Goal: Task Accomplishment & Management: Use online tool/utility

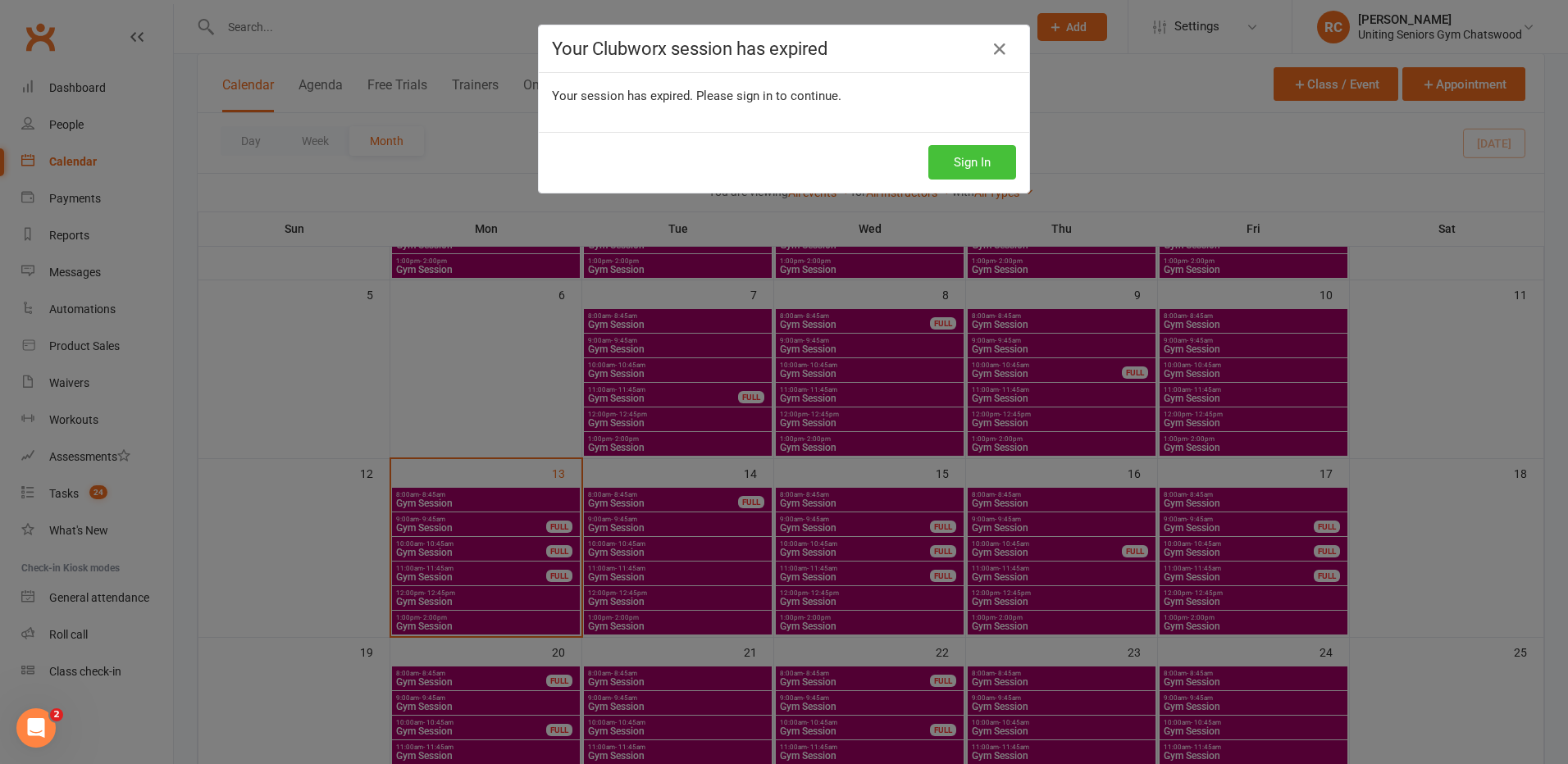
click at [954, 162] on body "Prospect Member Non-attending contact Class / event Appointment Task Membership…" at bounding box center [784, 477] width 1568 height 1437
click at [966, 166] on button "Sign In" at bounding box center [972, 162] width 88 height 34
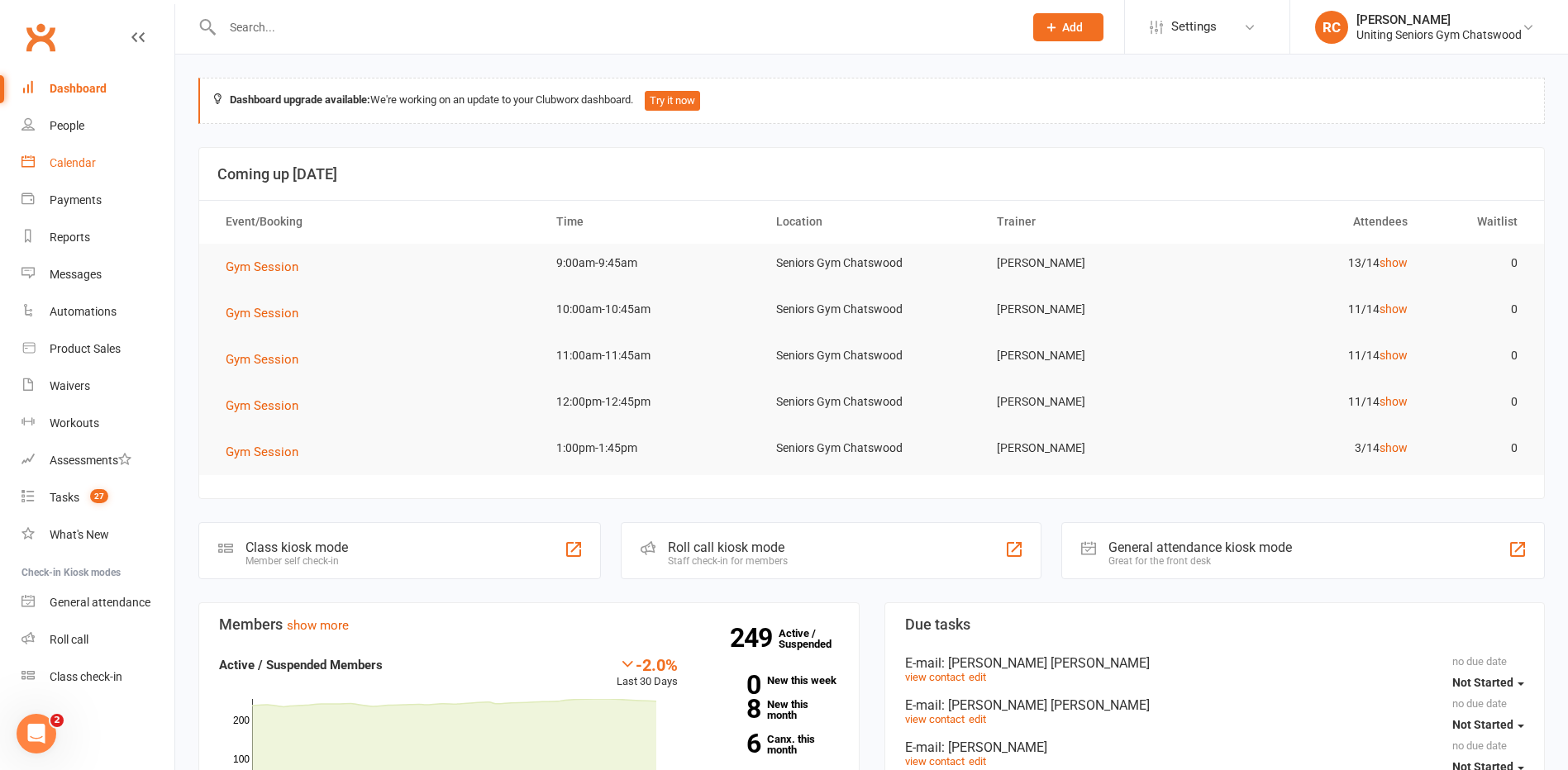
click at [70, 165] on div "Calendar" at bounding box center [73, 162] width 46 height 13
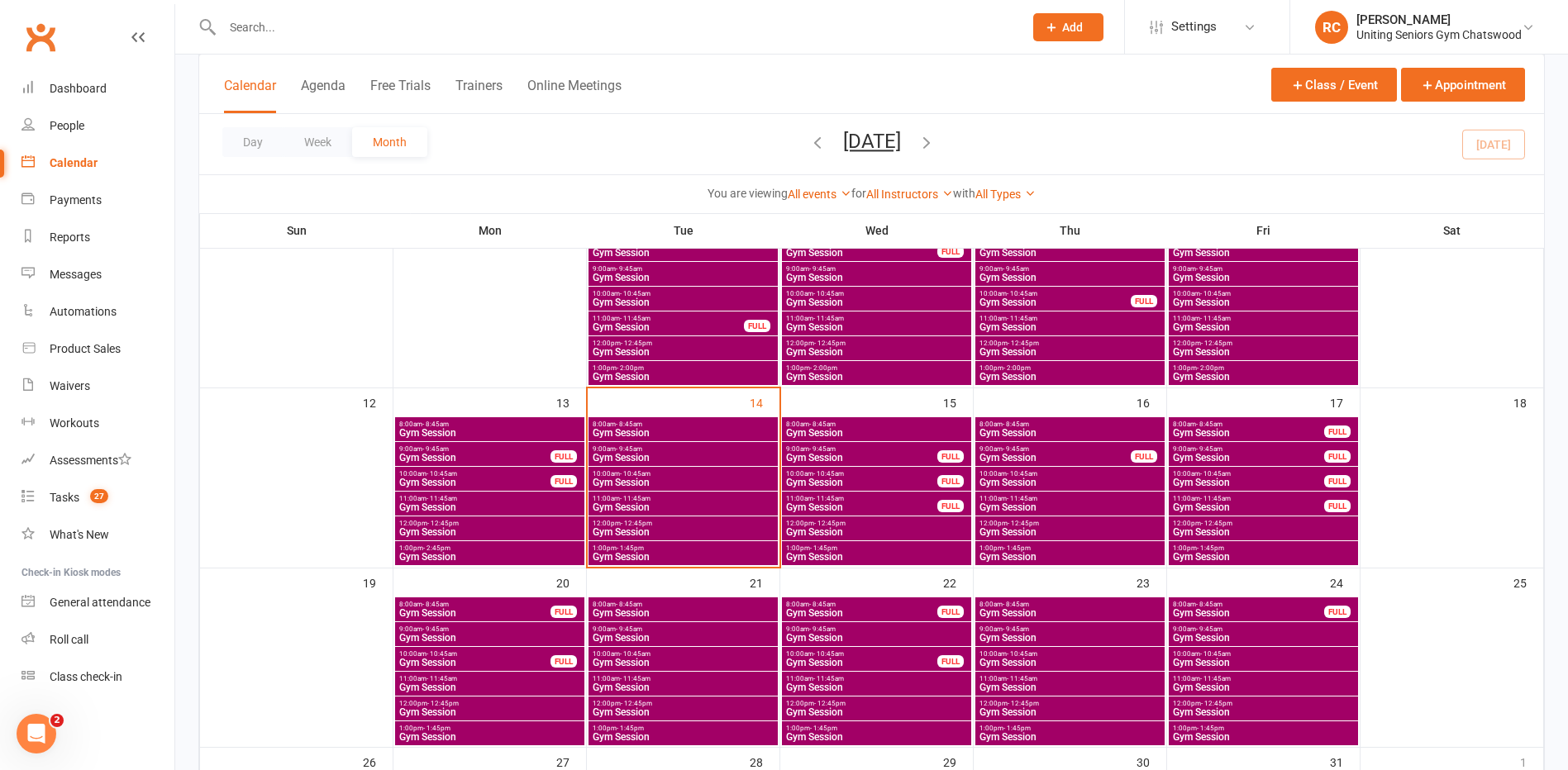
scroll to position [413, 0]
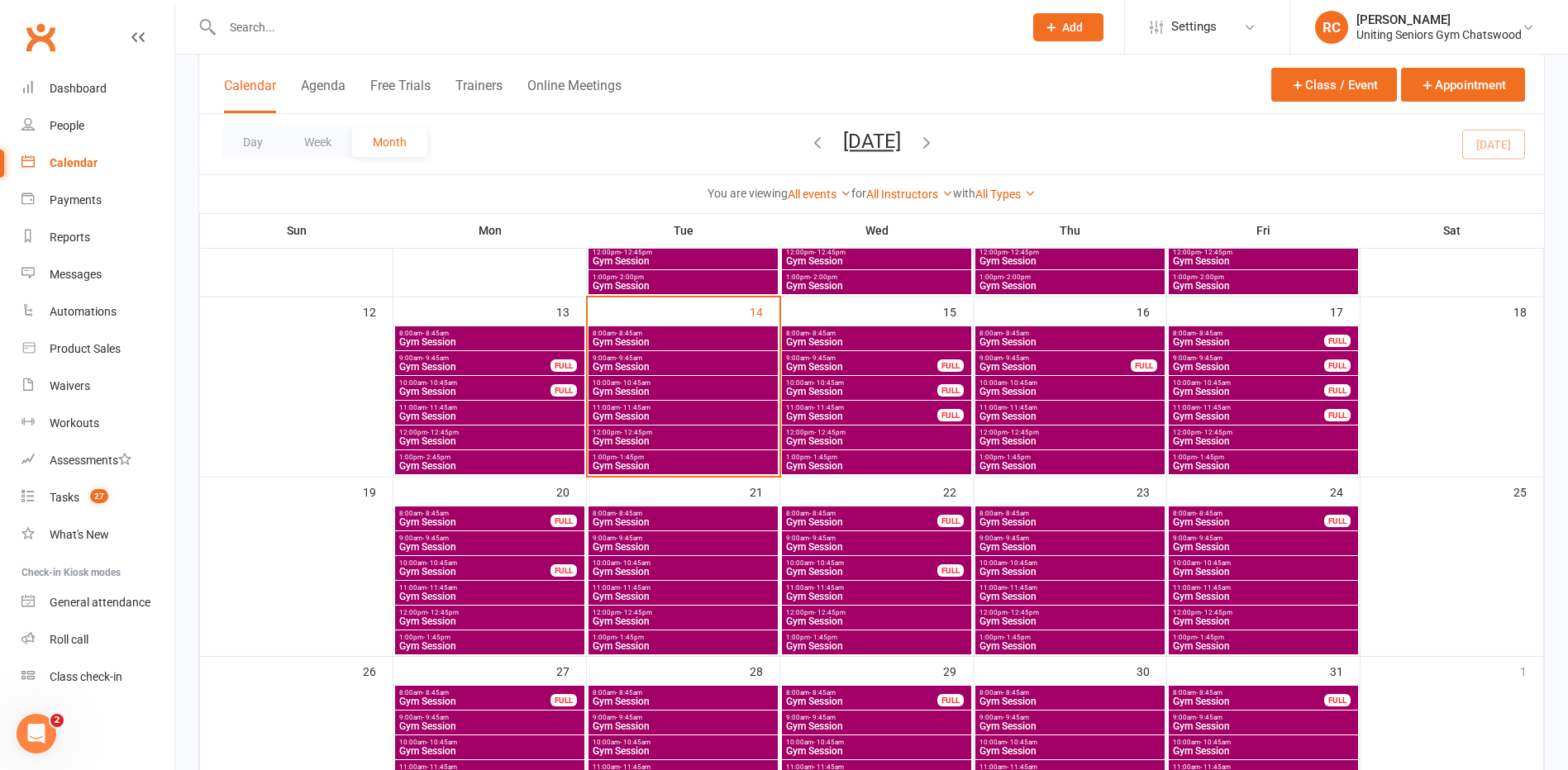
click at [674, 384] on span "10:00am - 10:45am" at bounding box center [683, 383] width 183 height 8
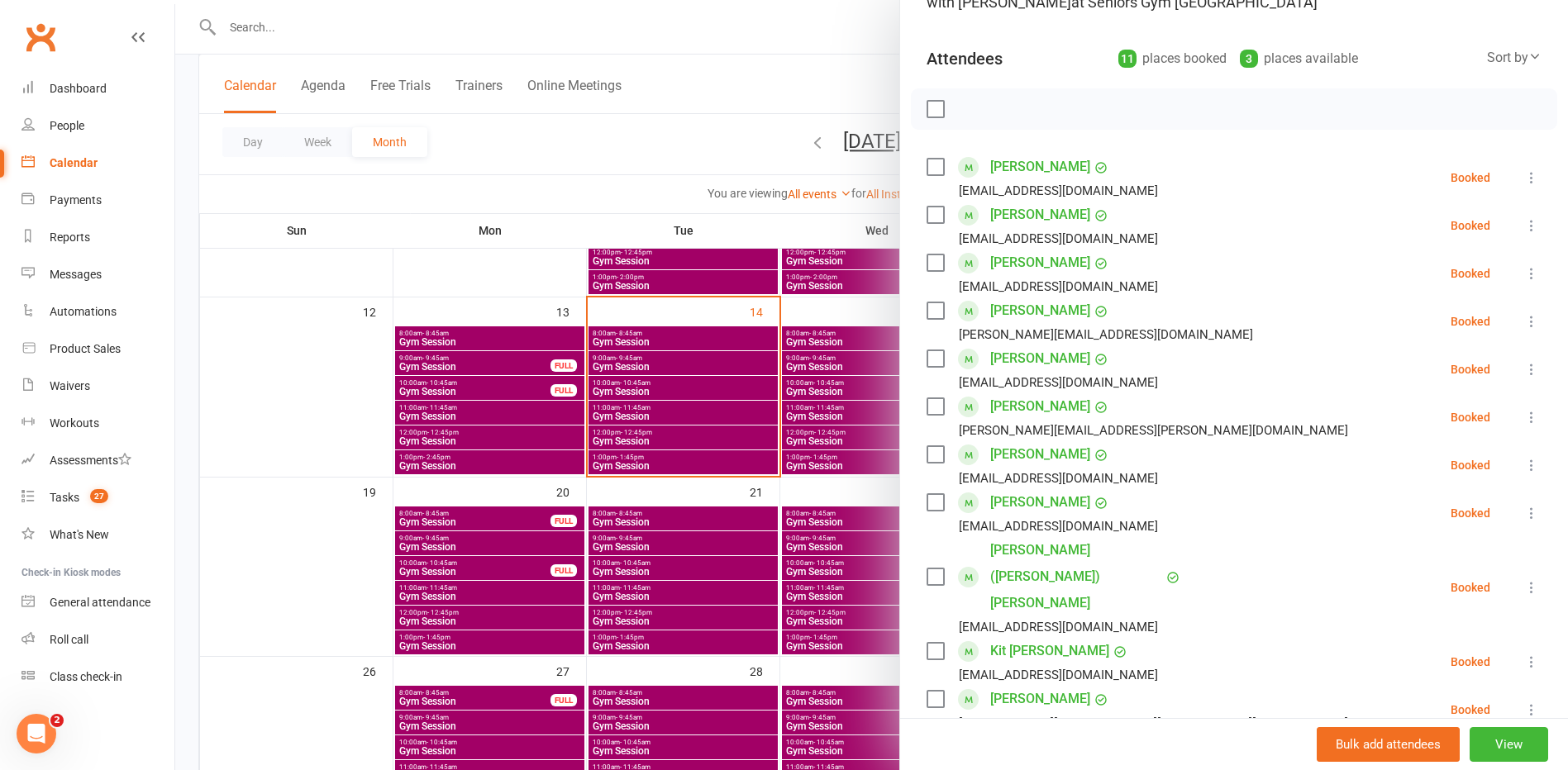
scroll to position [165, 0]
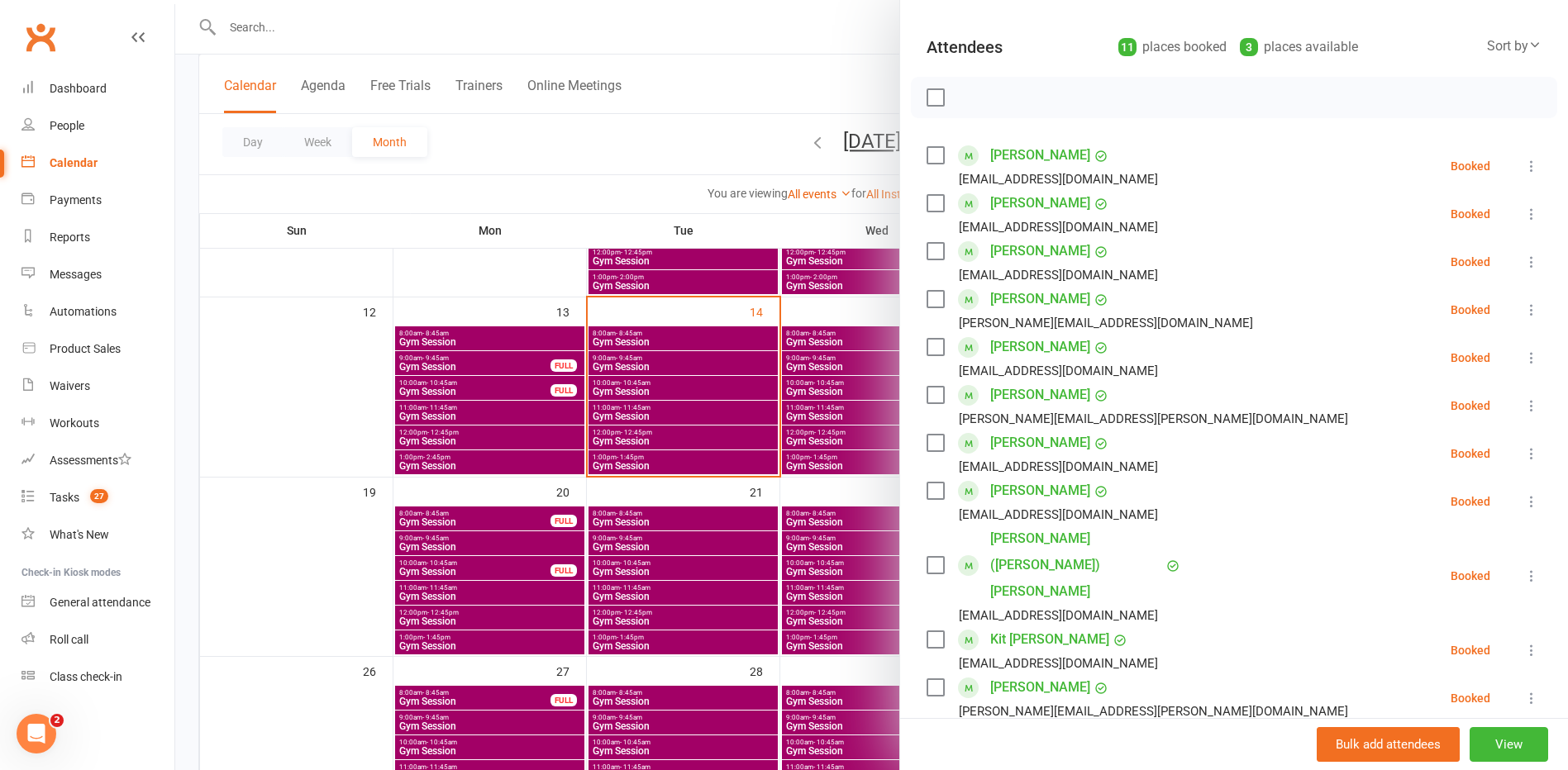
click at [673, 414] on div at bounding box center [871, 385] width 1392 height 770
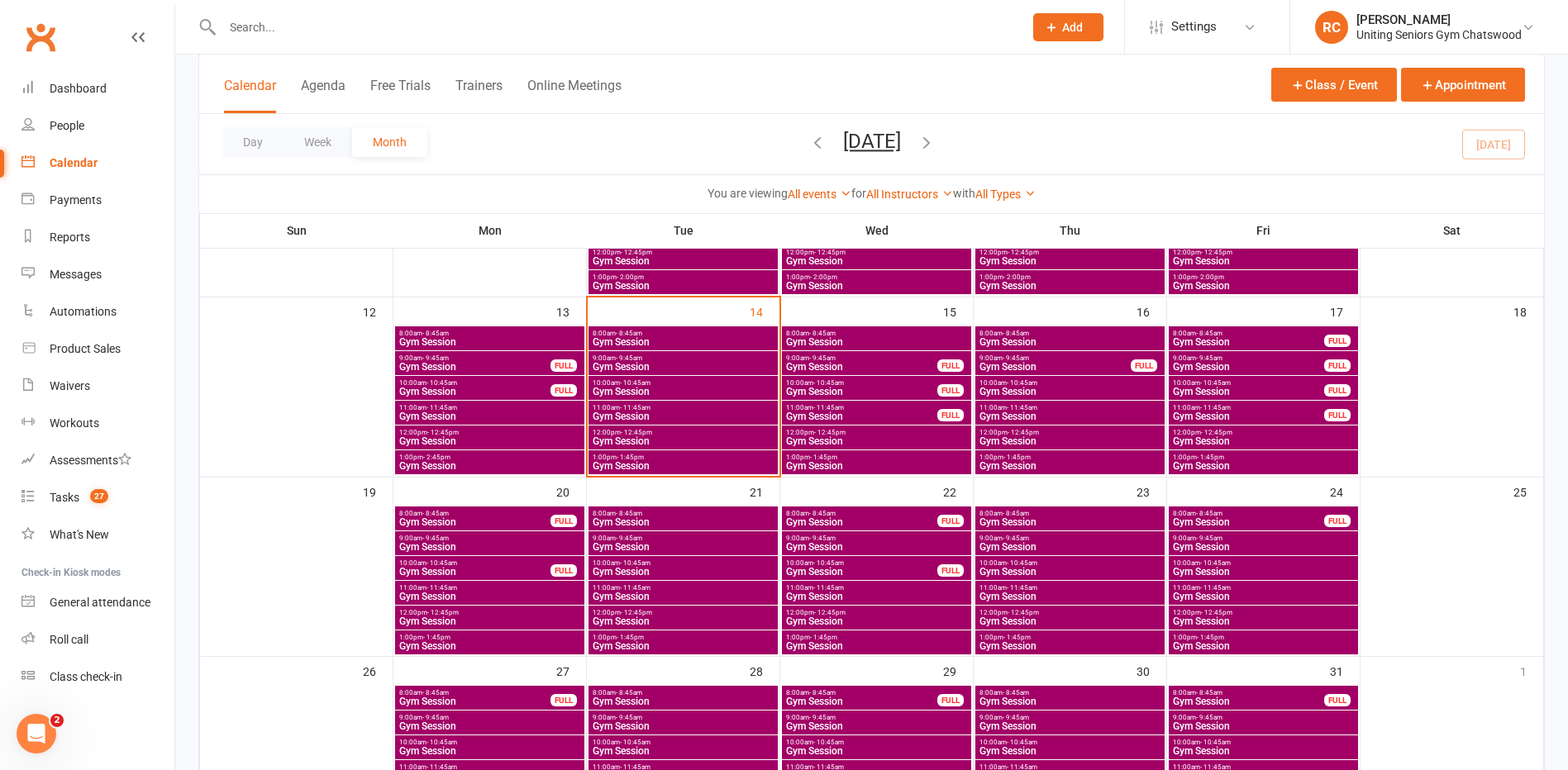
click at [703, 413] on span "Gym Session" at bounding box center [683, 417] width 183 height 10
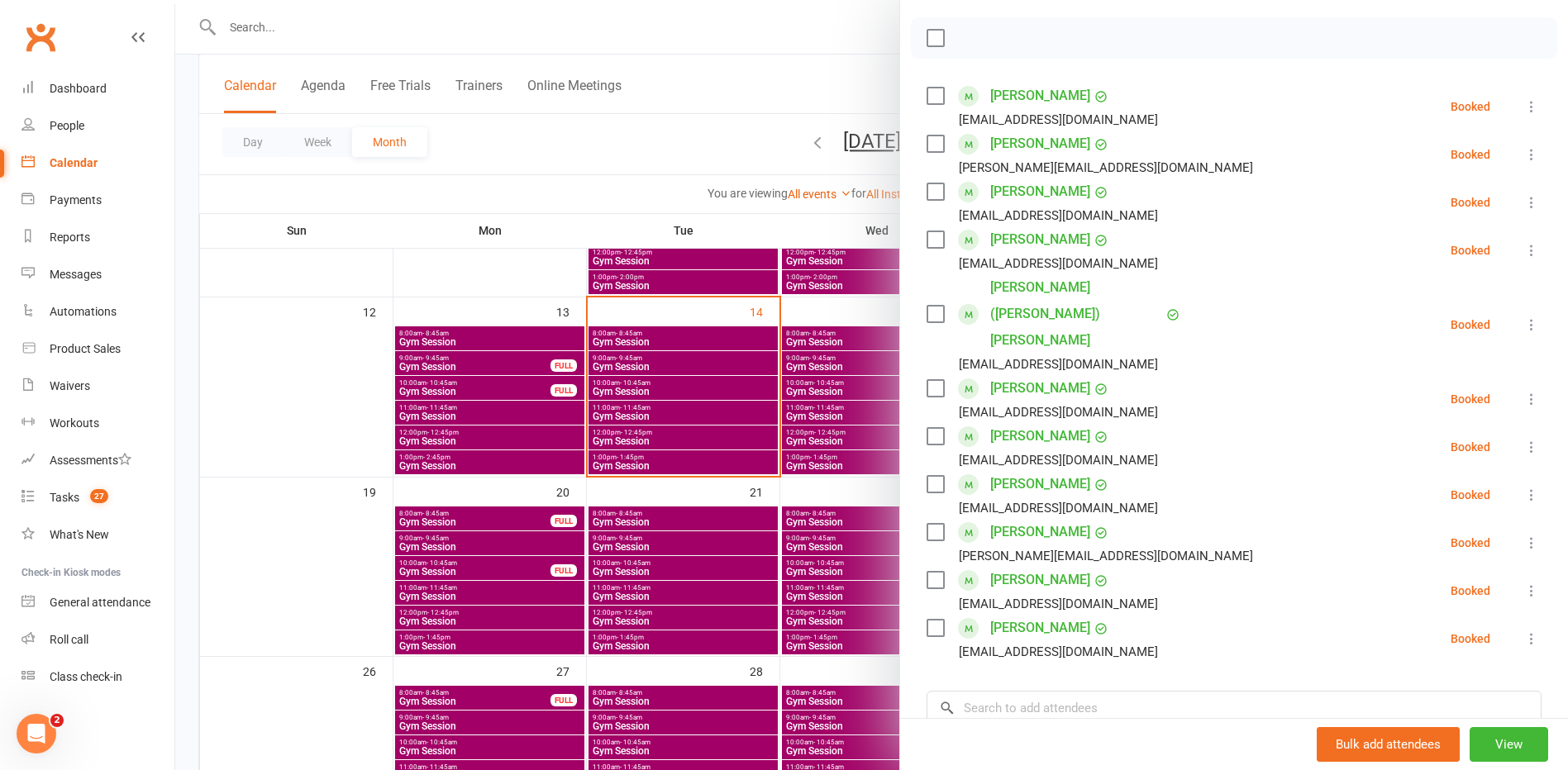
scroll to position [248, 0]
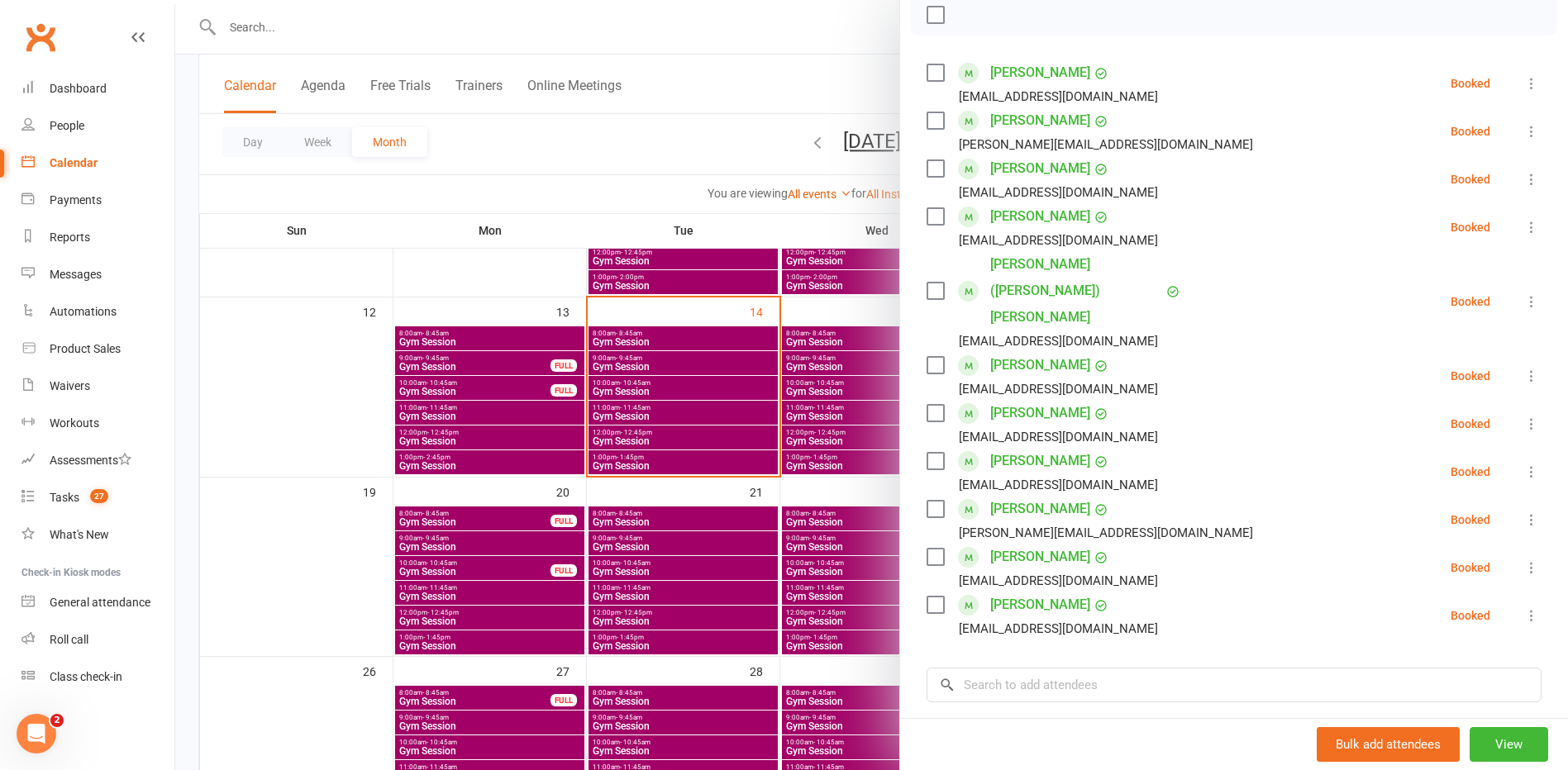
click at [672, 416] on div at bounding box center [871, 385] width 1392 height 770
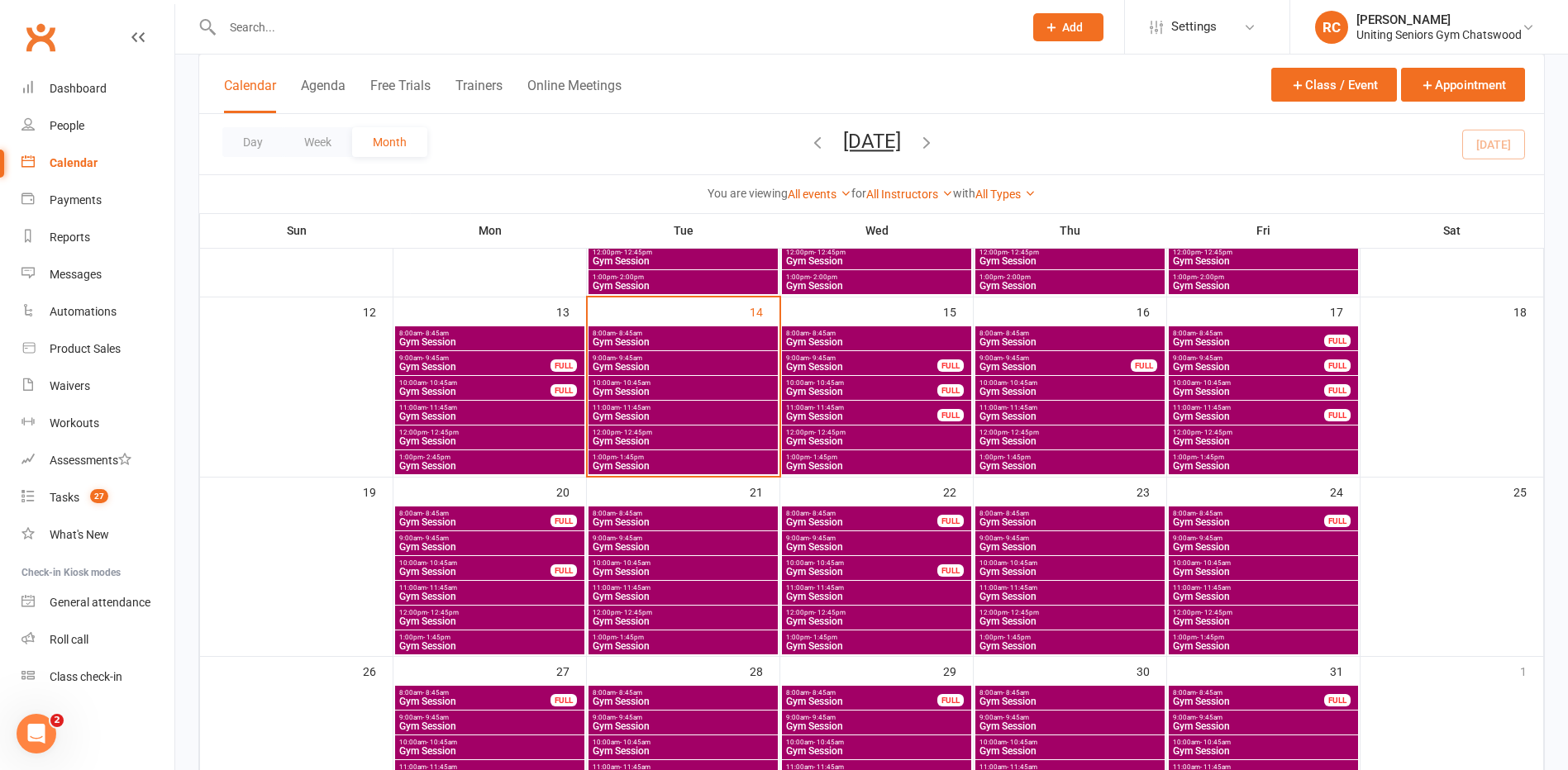
click at [887, 389] on span "Gym Session" at bounding box center [862, 392] width 153 height 10
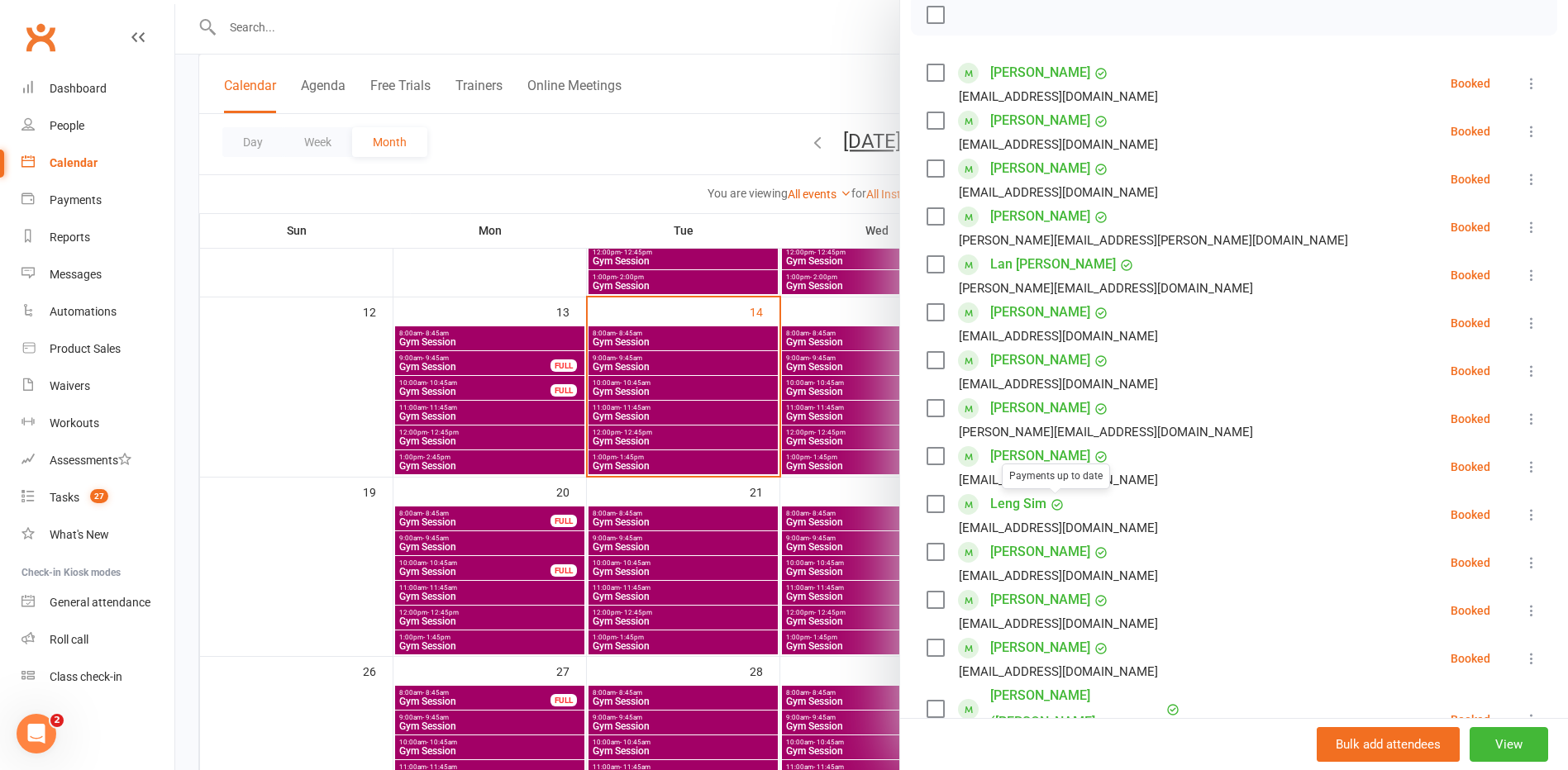
click at [579, 332] on div at bounding box center [871, 385] width 1392 height 770
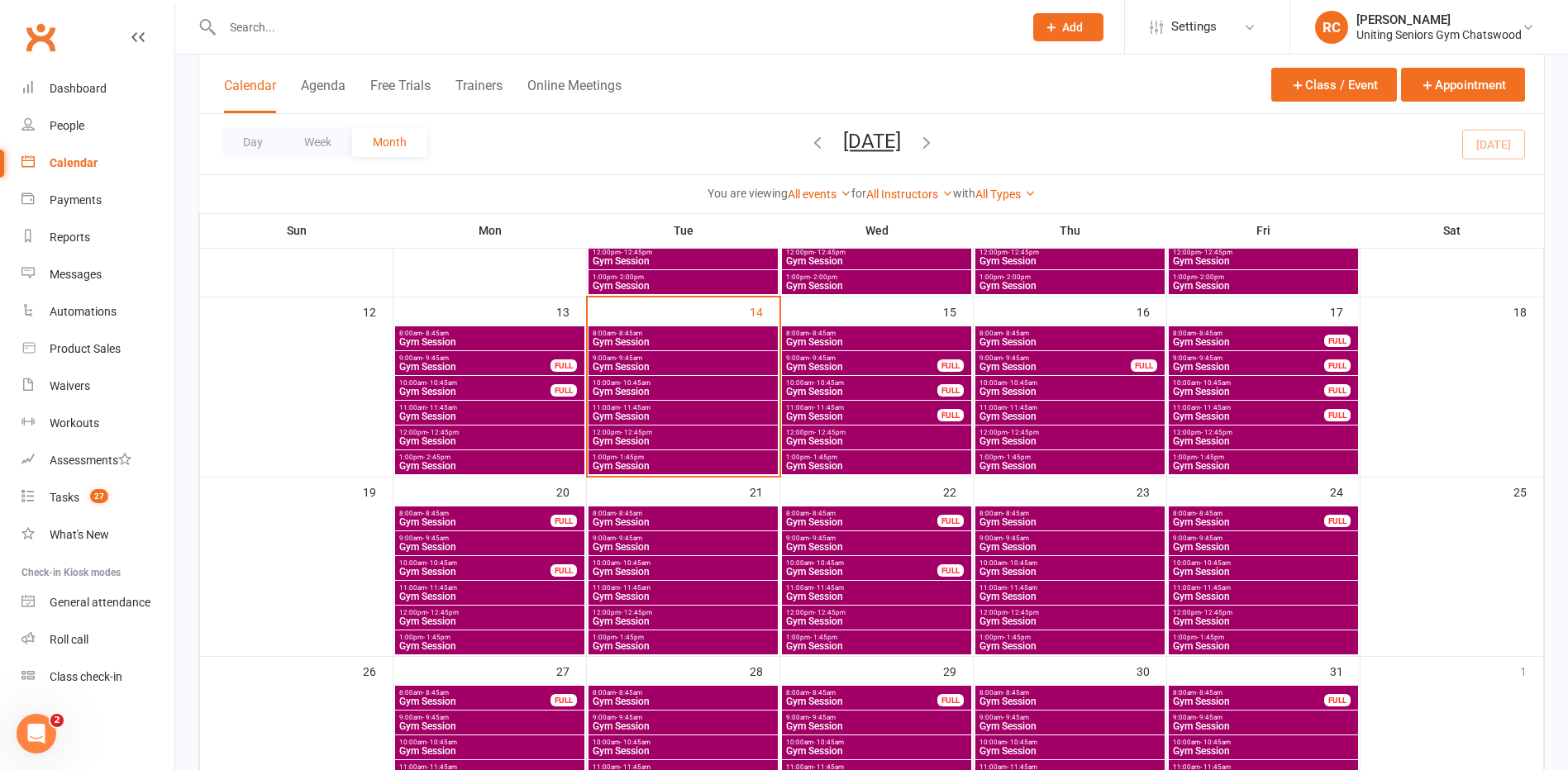
click at [314, 33] on input "text" at bounding box center [614, 27] width 794 height 23
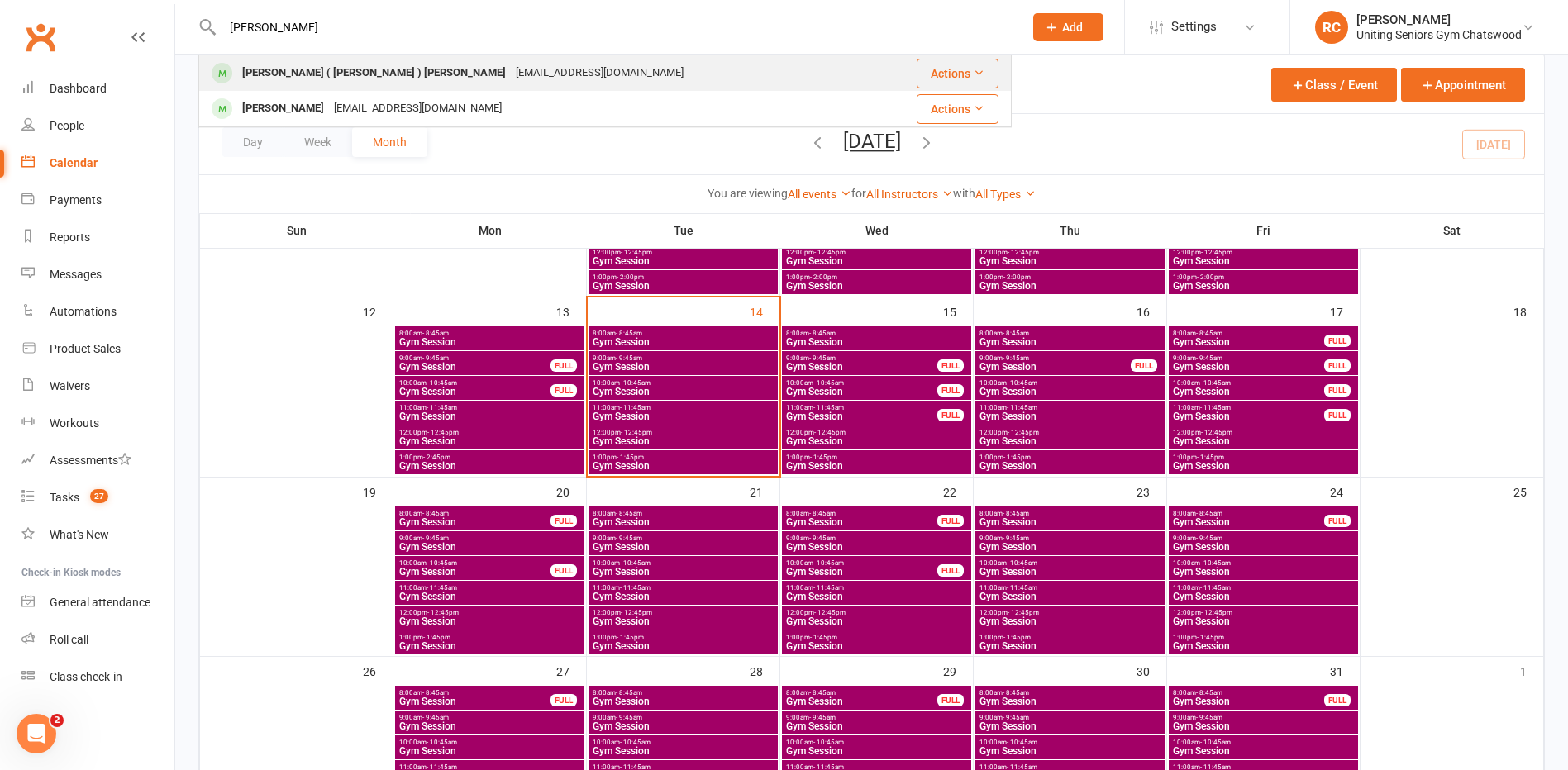
type input "[PERSON_NAME]"
click at [276, 72] on div "[PERSON_NAME] ( [PERSON_NAME] ) [PERSON_NAME]" at bounding box center [374, 73] width 274 height 24
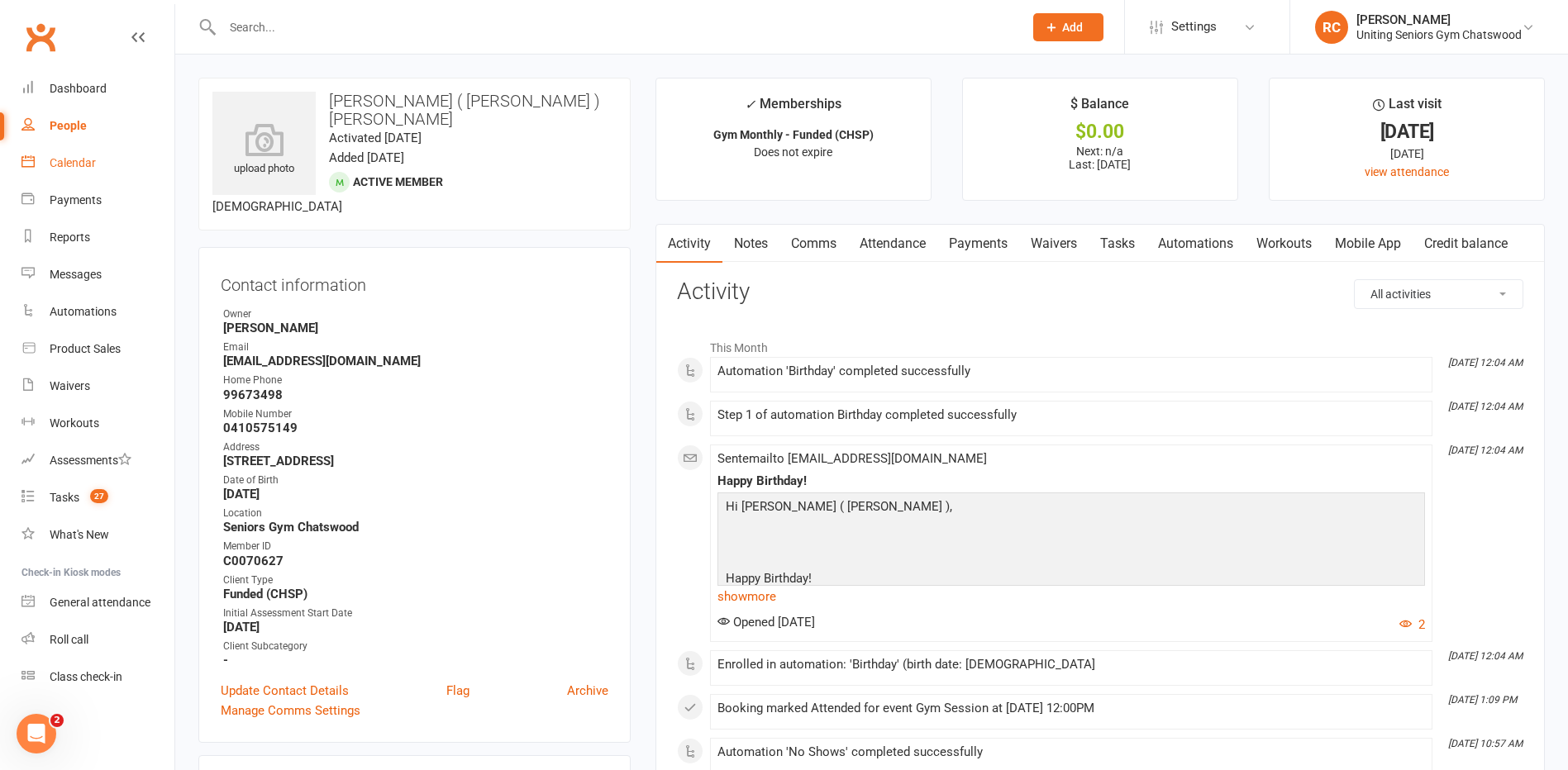
click at [53, 169] on div "Calendar" at bounding box center [73, 162] width 46 height 13
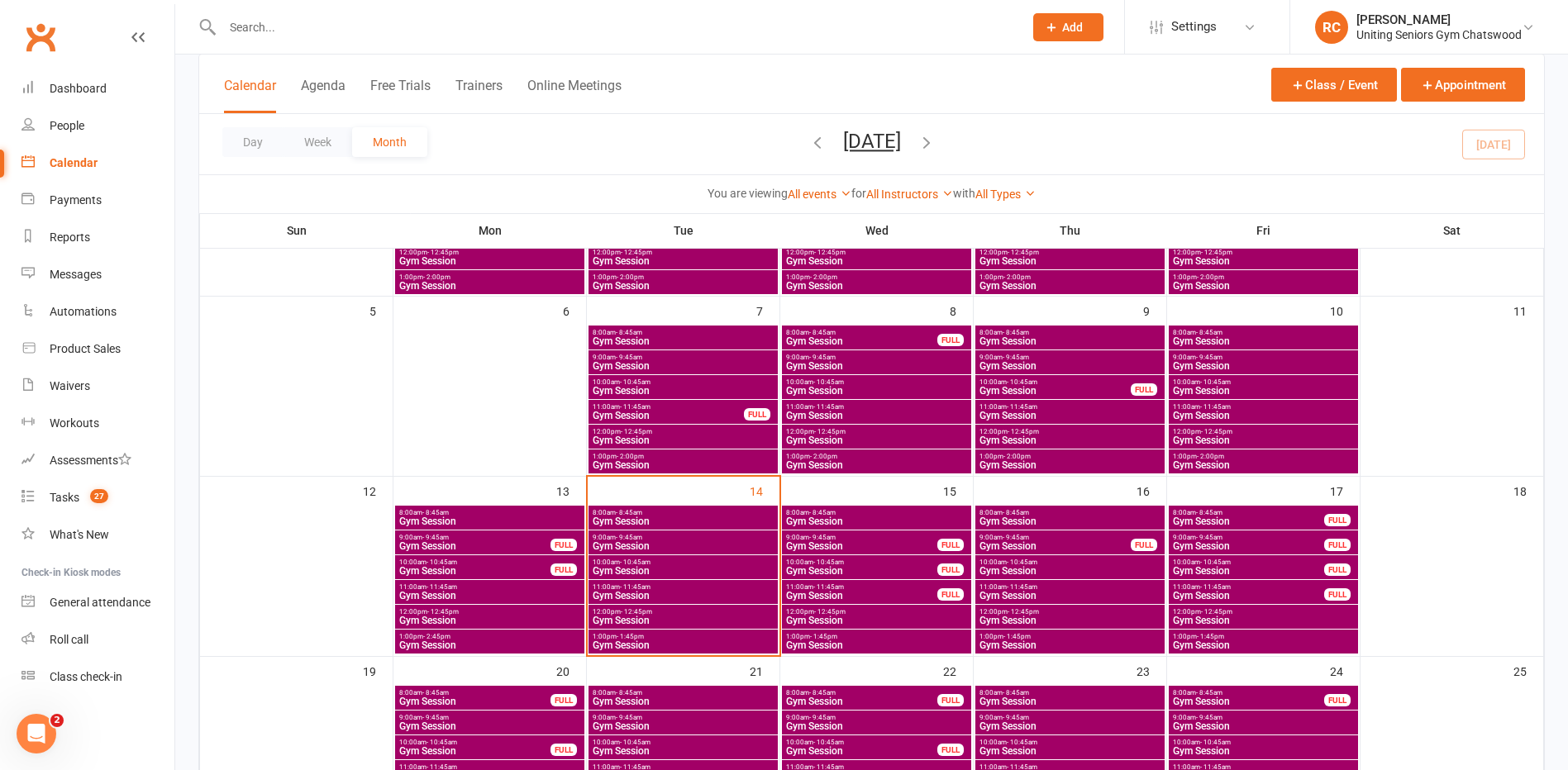
scroll to position [248, 0]
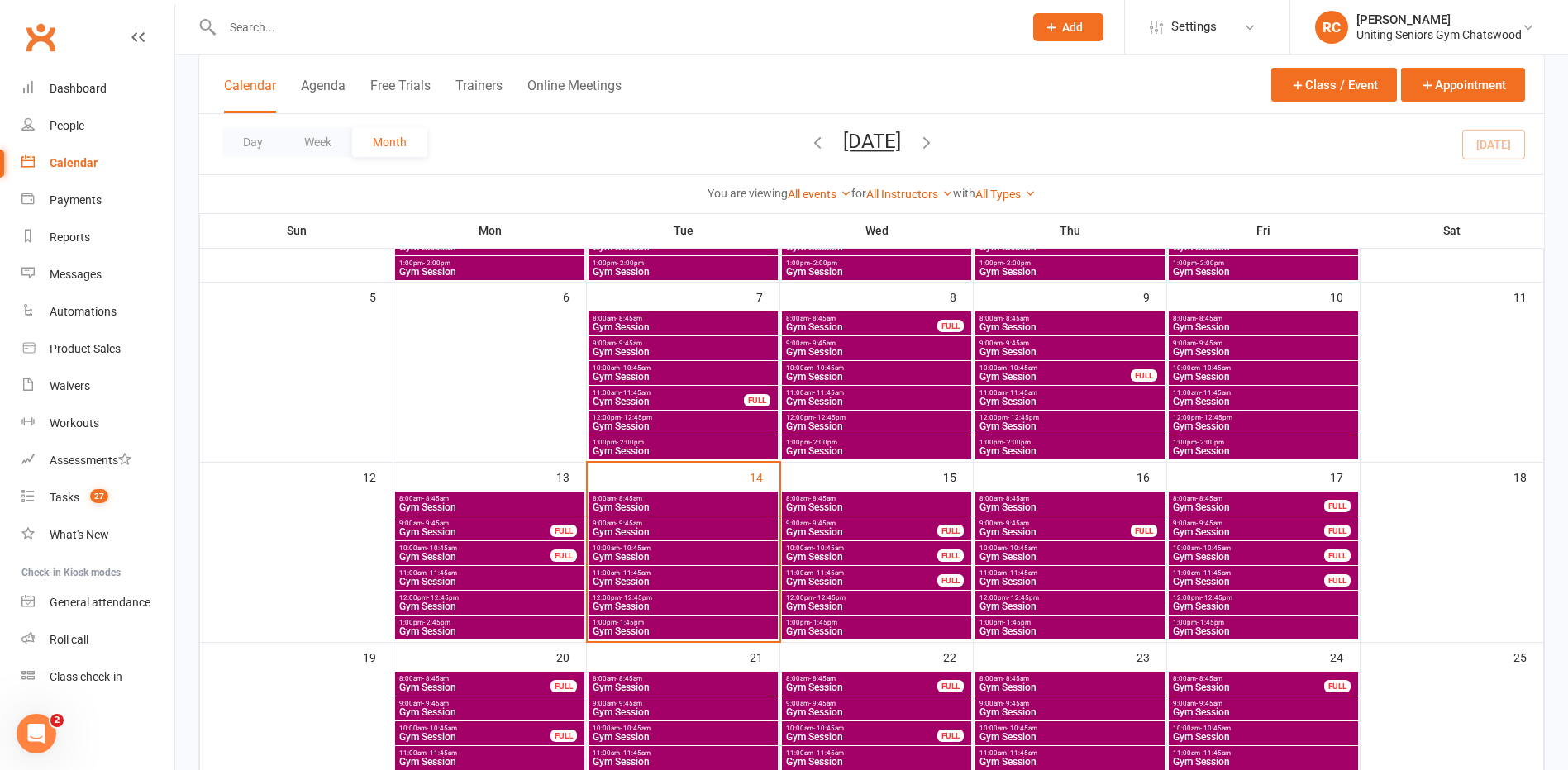
click at [847, 552] on span "Gym Session" at bounding box center [862, 557] width 153 height 10
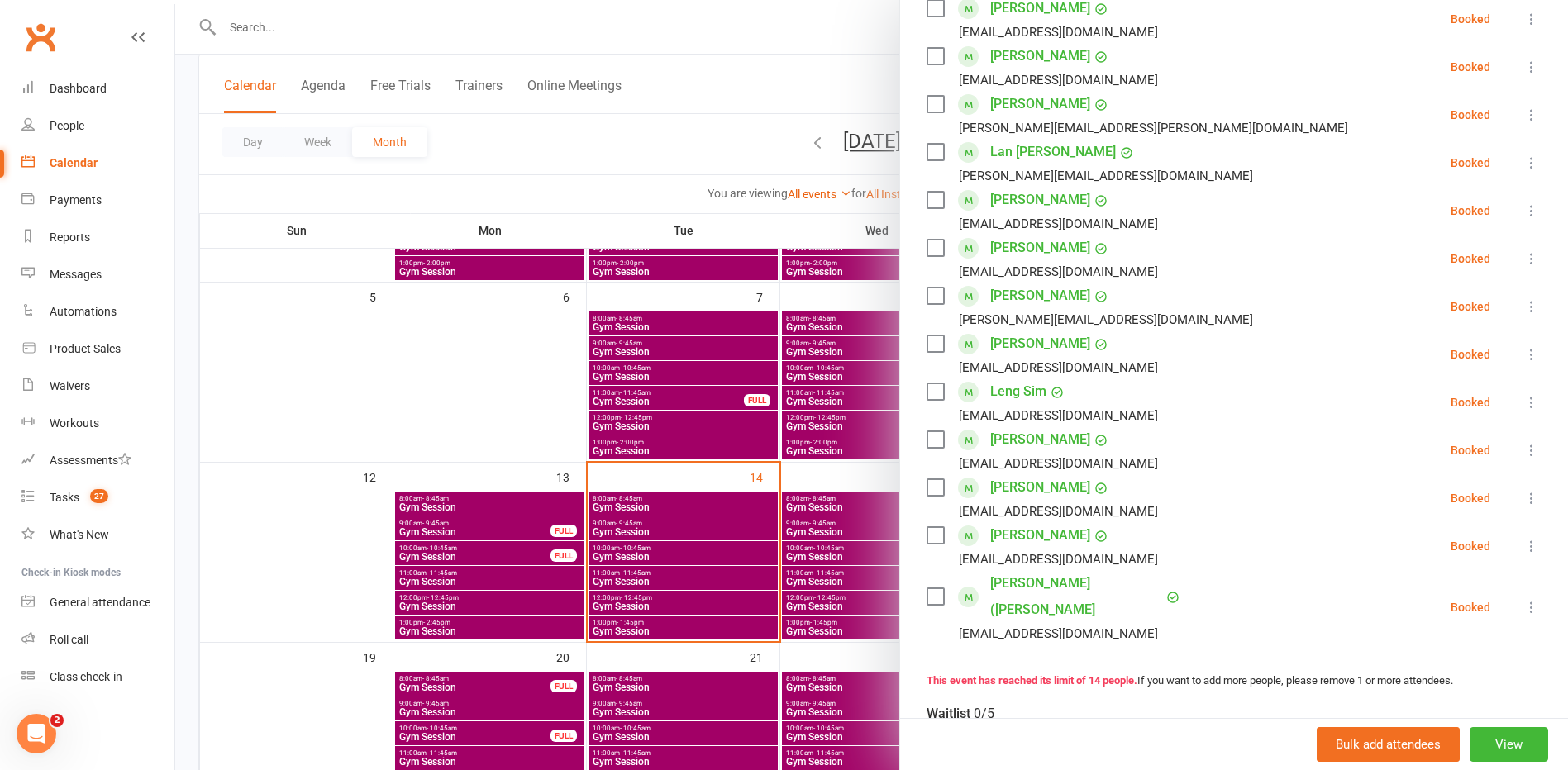
scroll to position [331, 0]
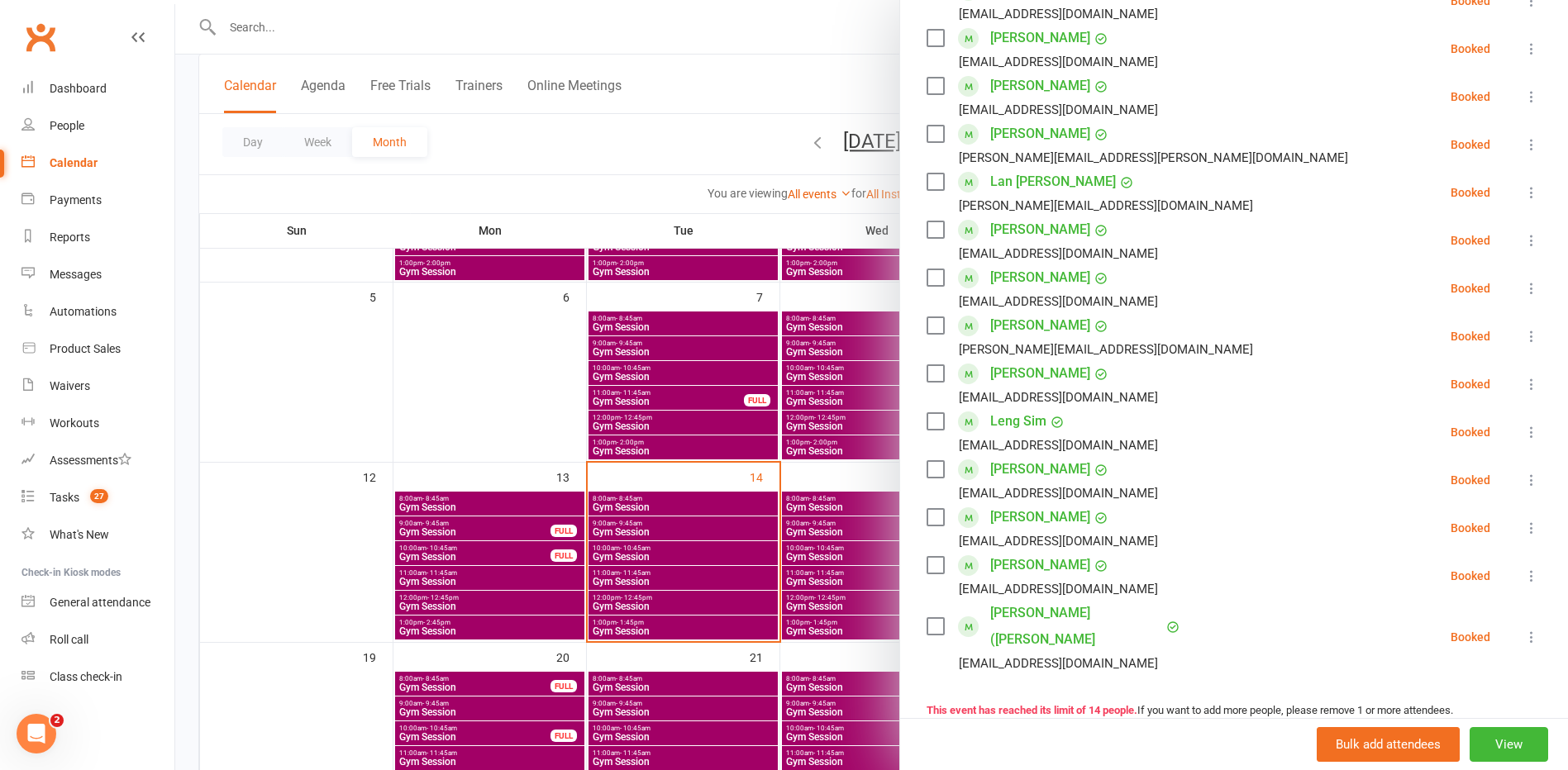
click at [667, 550] on div at bounding box center [871, 385] width 1392 height 770
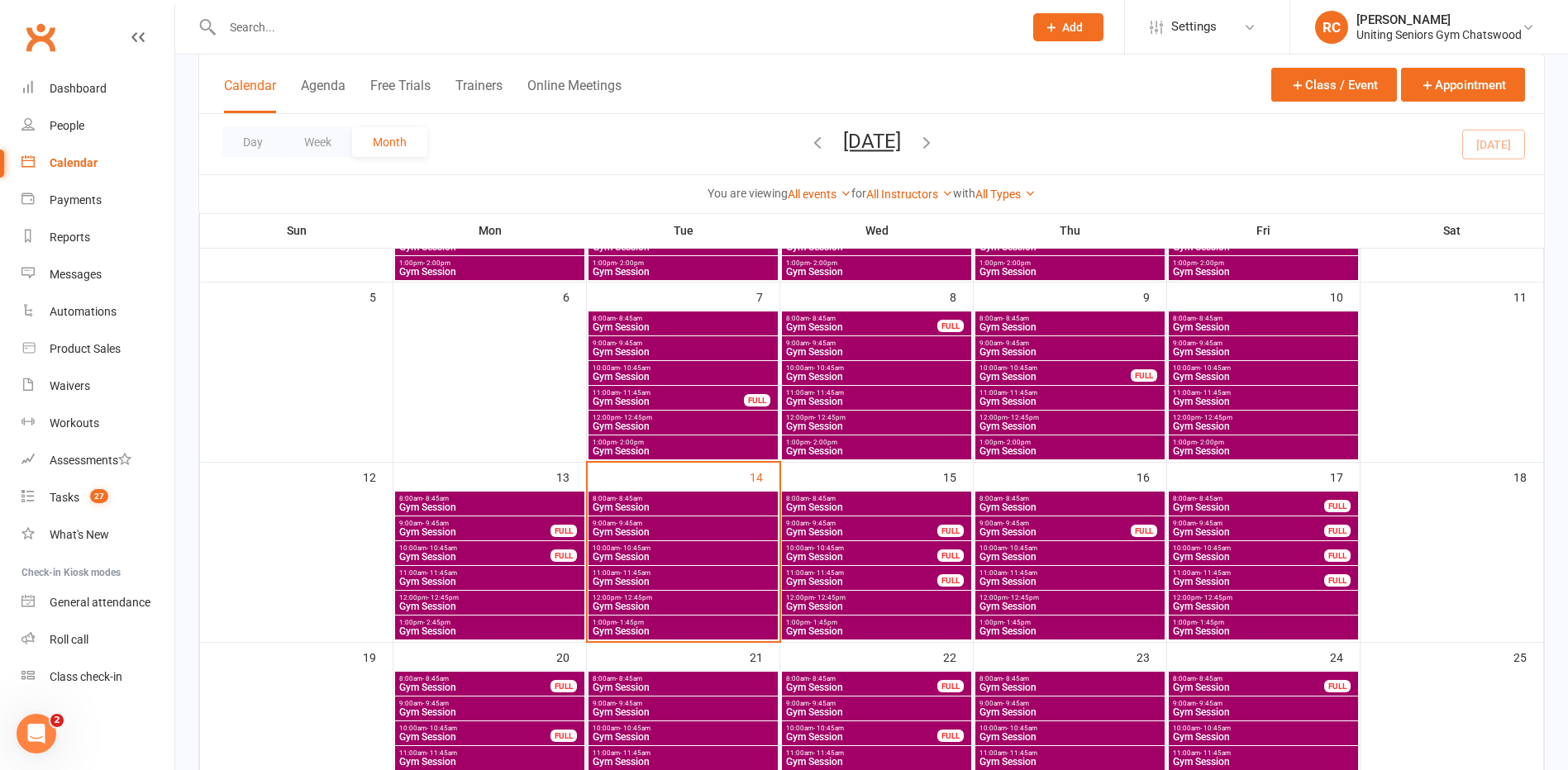
click at [697, 557] on span "Gym Session" at bounding box center [683, 557] width 183 height 10
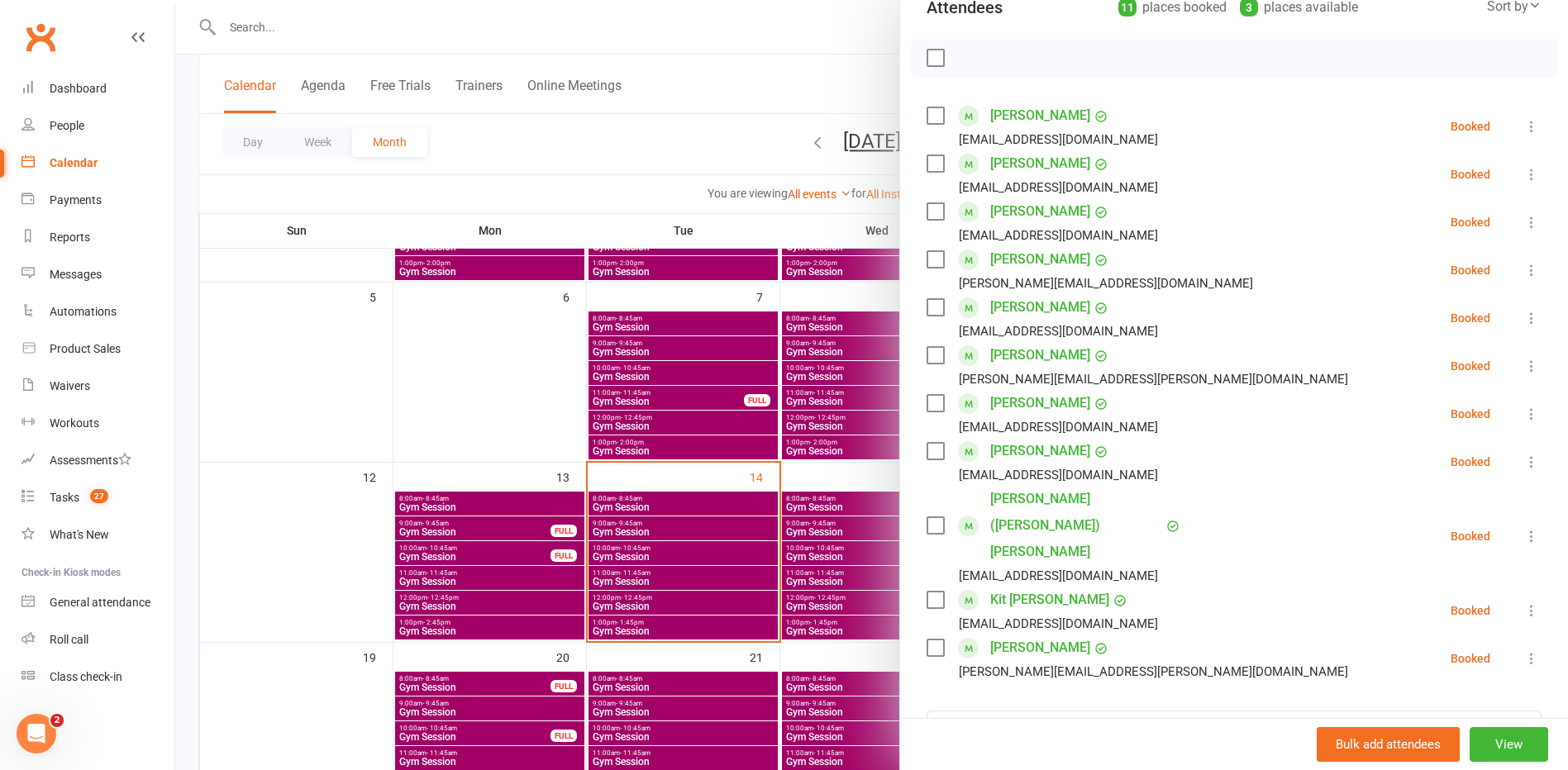
scroll to position [248, 0]
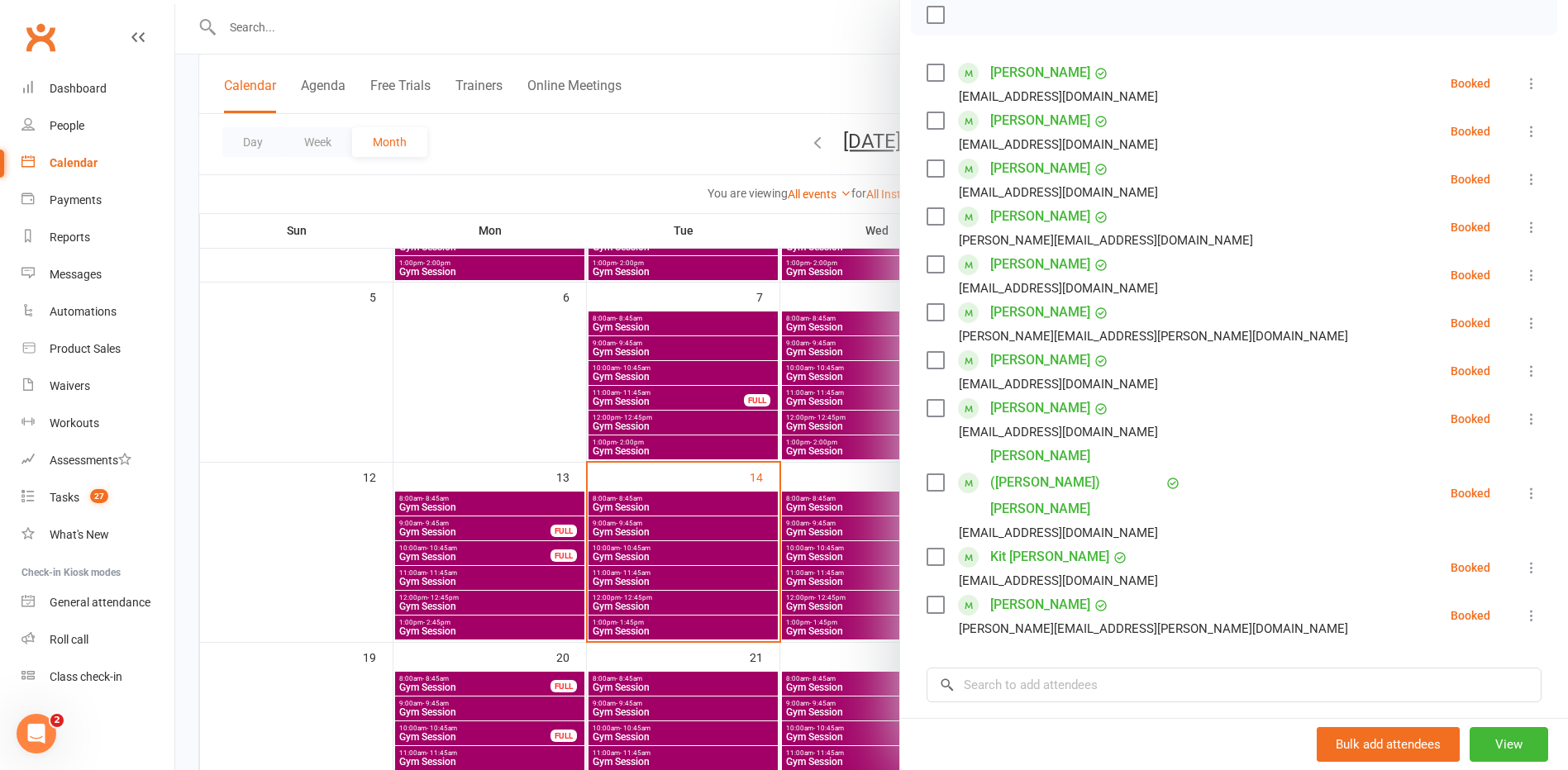
click at [713, 602] on div at bounding box center [871, 385] width 1392 height 770
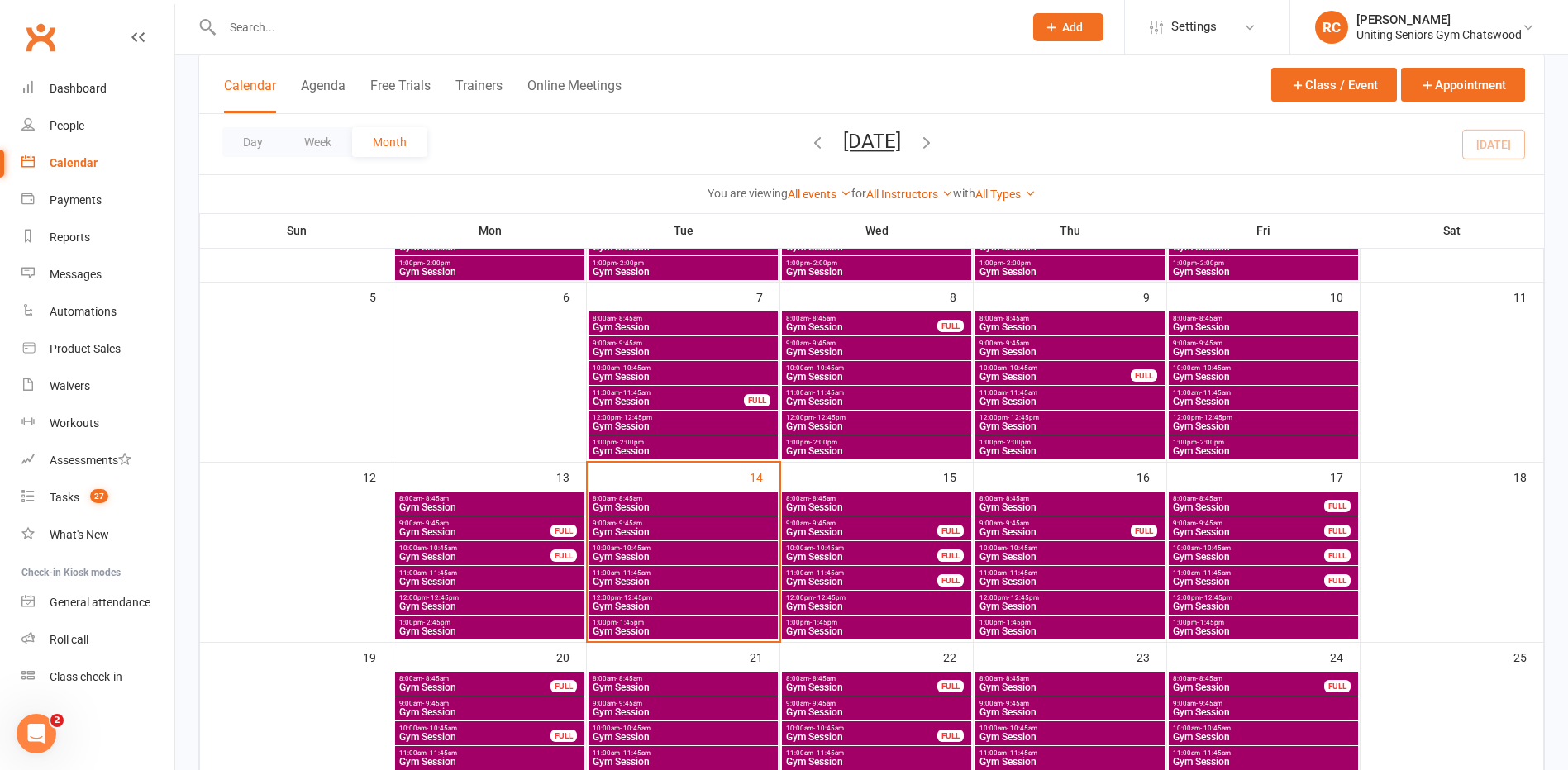
click at [851, 580] on span "Gym Session" at bounding box center [862, 582] width 153 height 10
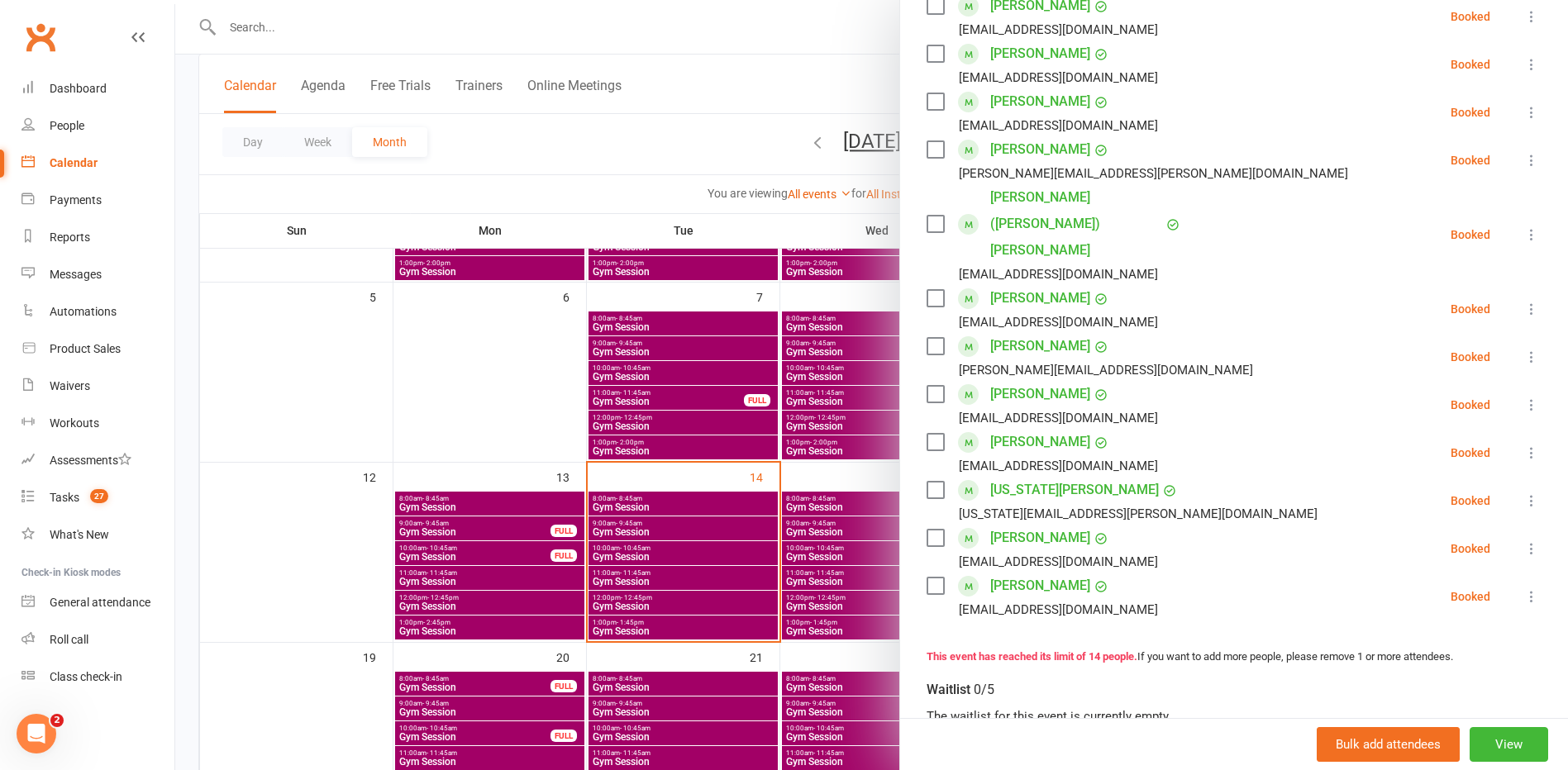
scroll to position [413, 0]
click at [858, 568] on div at bounding box center [871, 385] width 1392 height 770
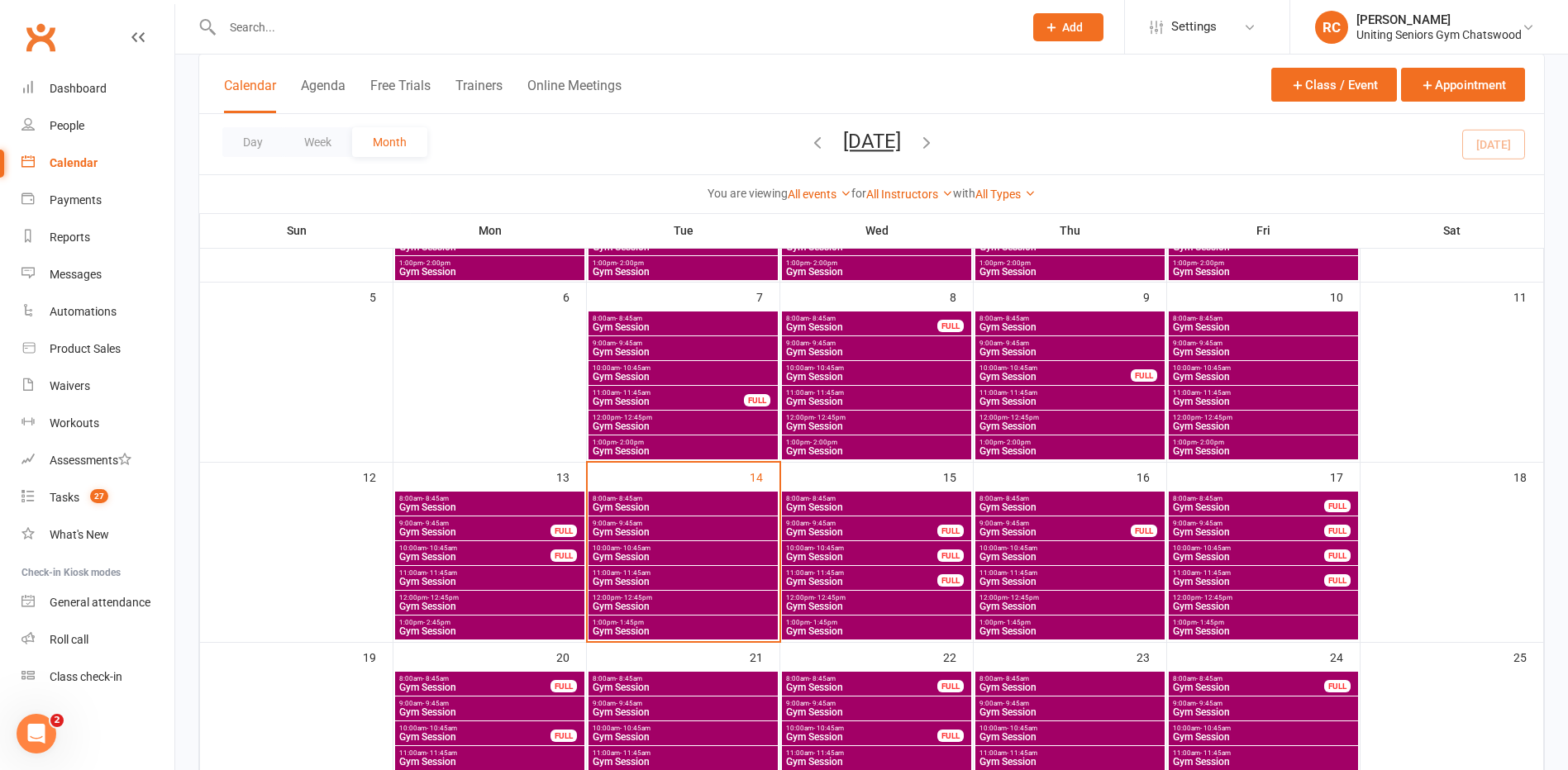
click at [1092, 555] on span "Gym Session" at bounding box center [1069, 557] width 183 height 10
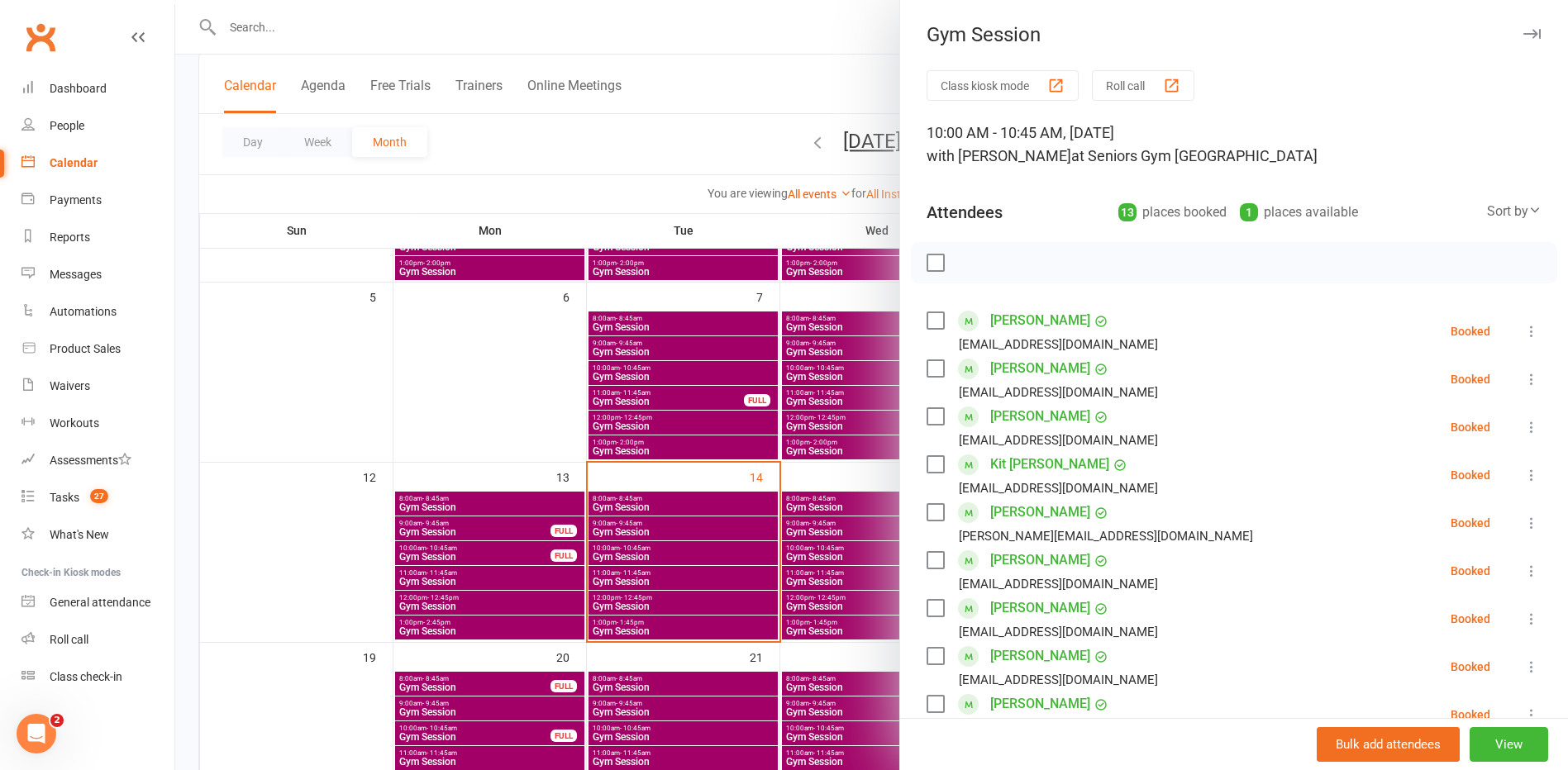
scroll to position [248, 0]
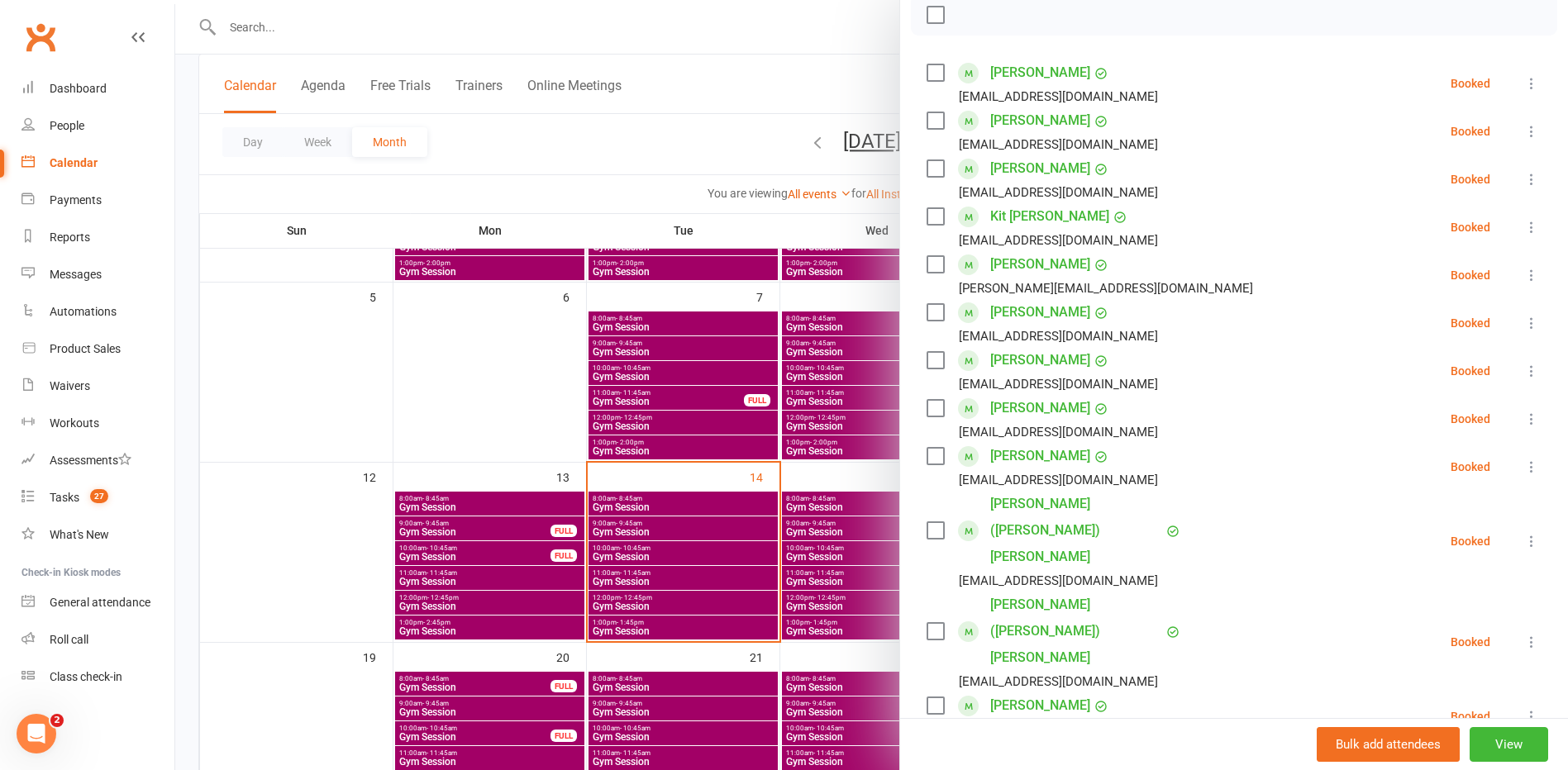
click at [849, 593] on div at bounding box center [871, 385] width 1392 height 770
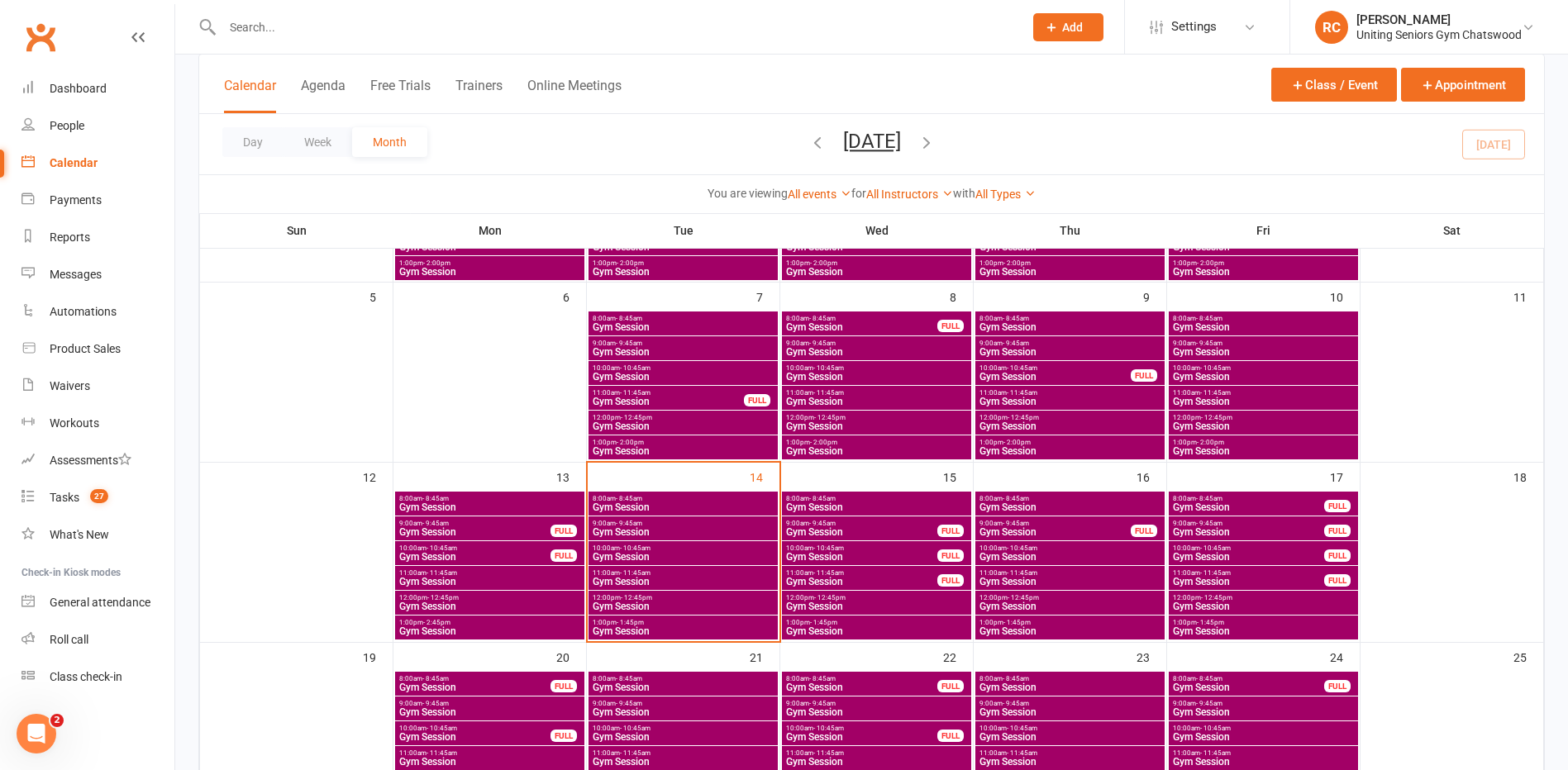
click at [1023, 550] on span "- 10:45am" at bounding box center [1022, 548] width 31 height 8
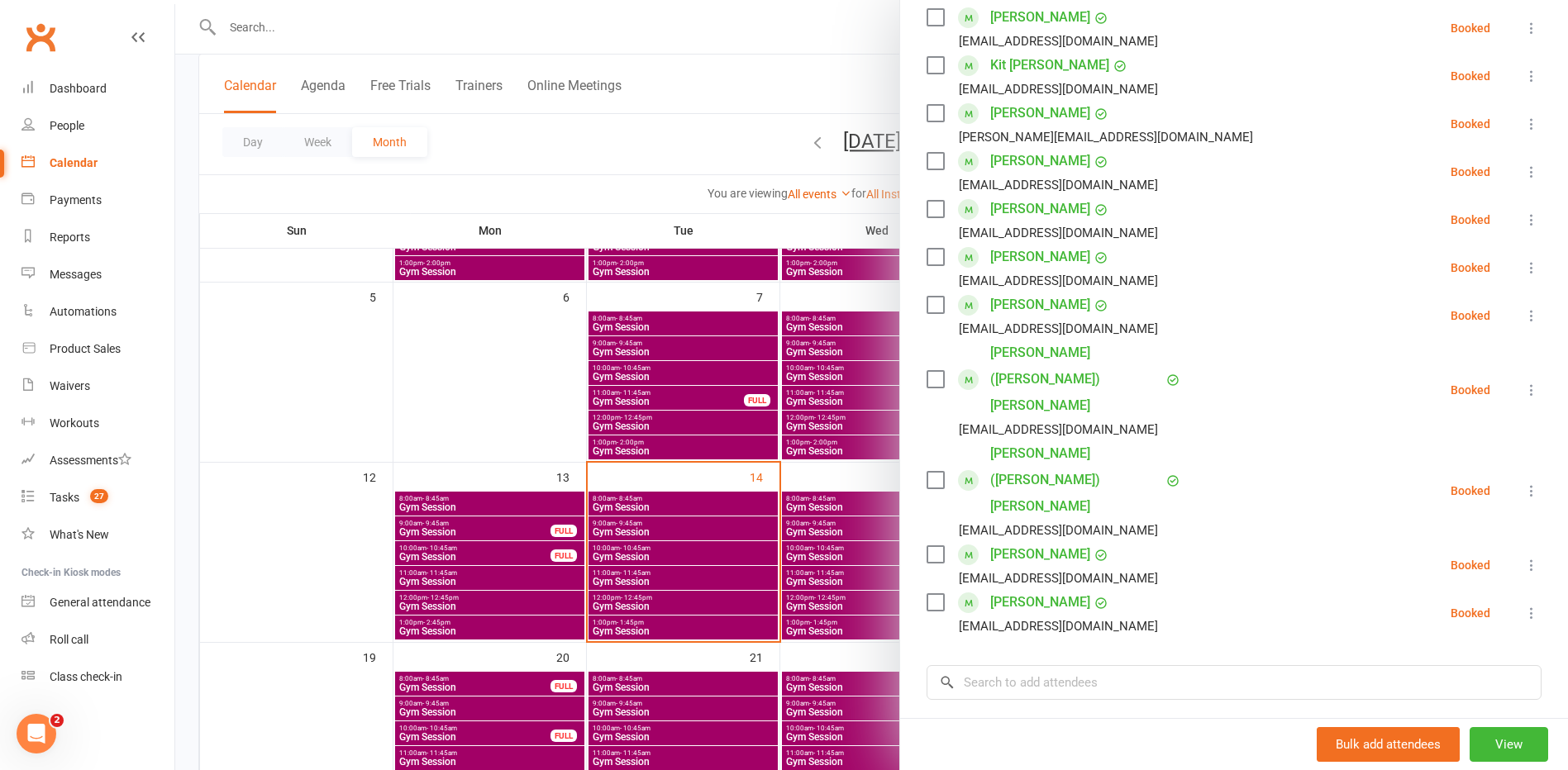
scroll to position [413, 0]
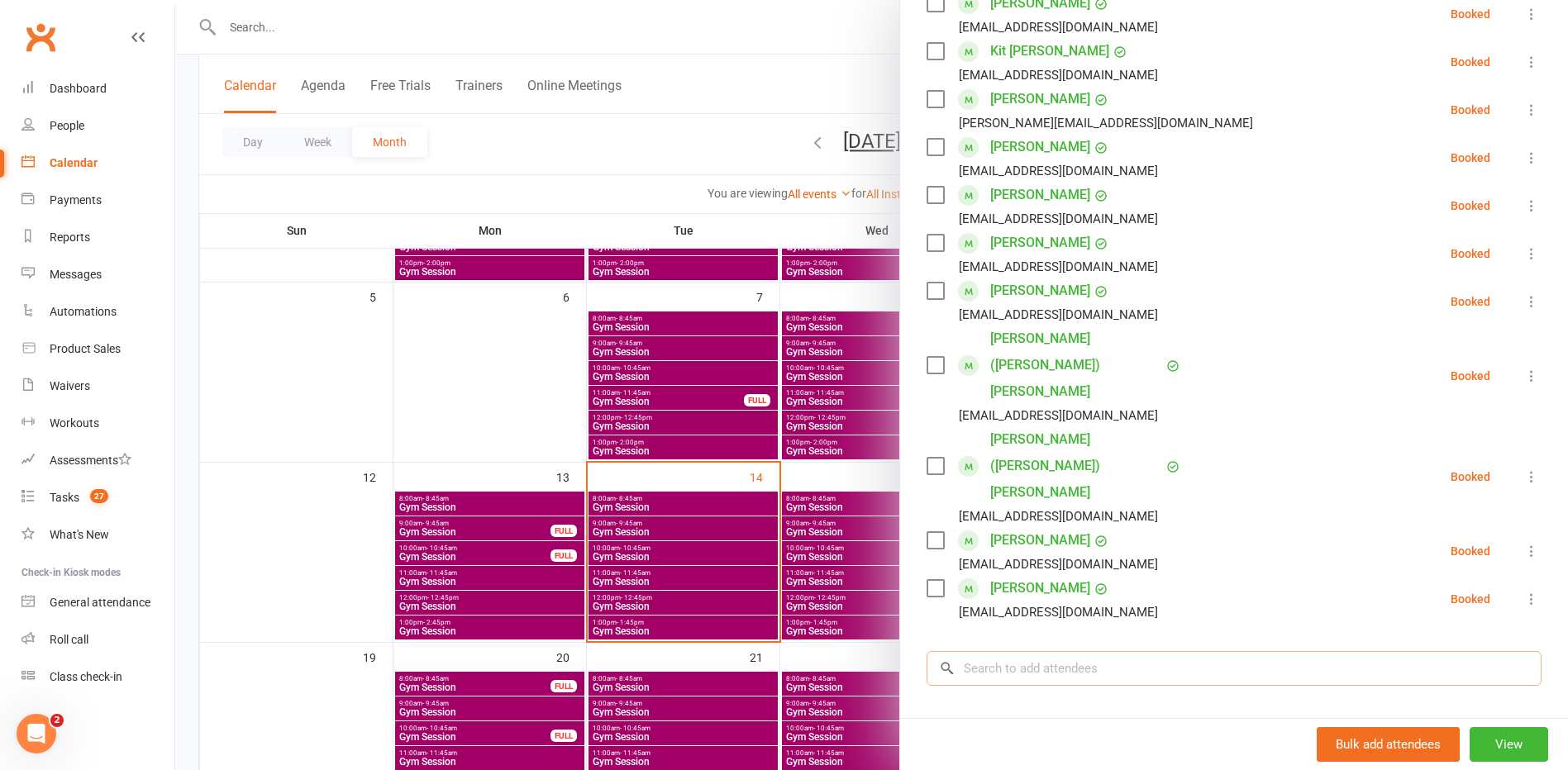
click at [1050, 651] on input "search" at bounding box center [1234, 668] width 615 height 34
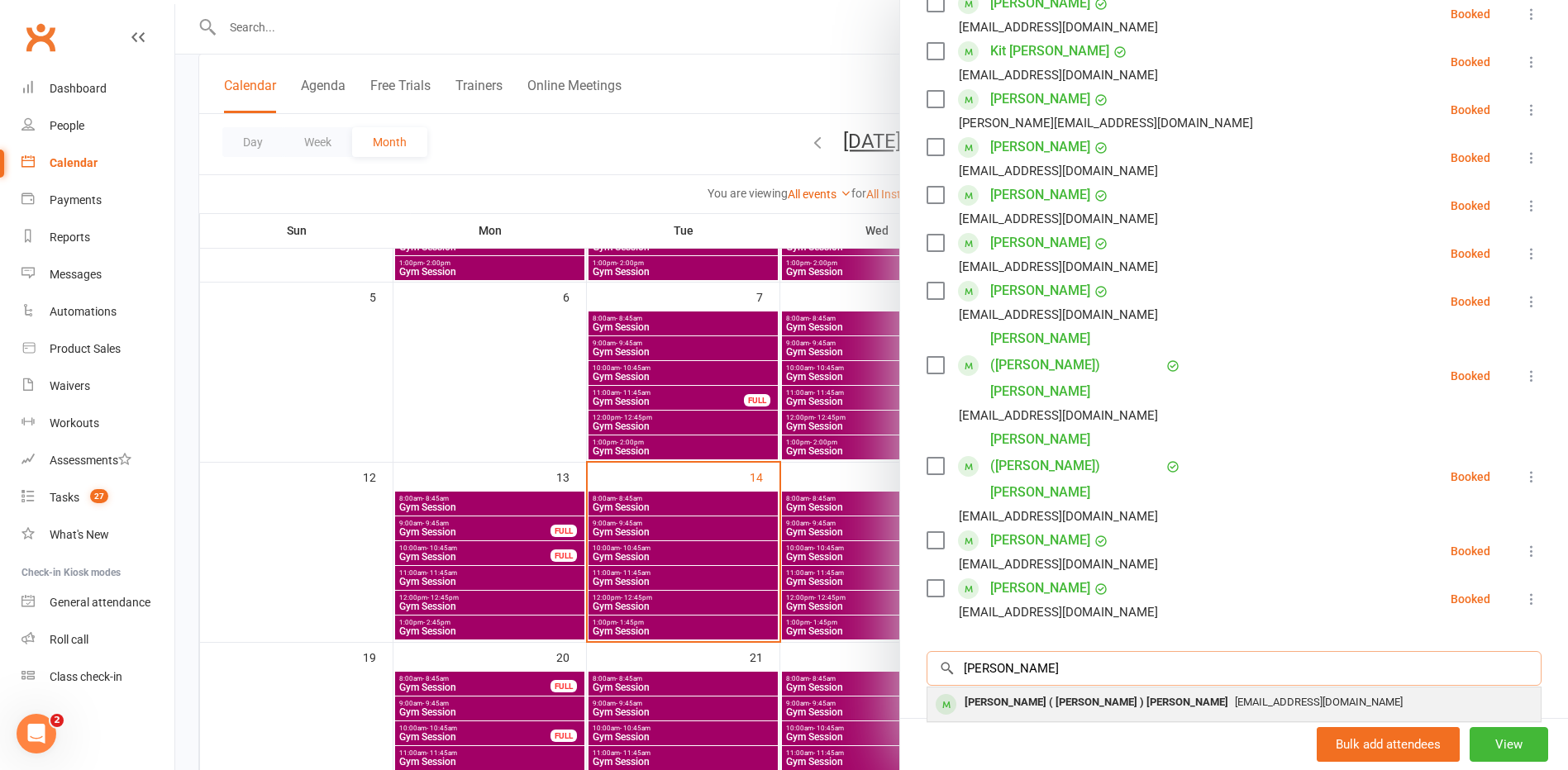
type input "[PERSON_NAME]"
click at [1056, 691] on div "[PERSON_NAME] ( [PERSON_NAME] ) [PERSON_NAME]" at bounding box center [1095, 703] width 276 height 24
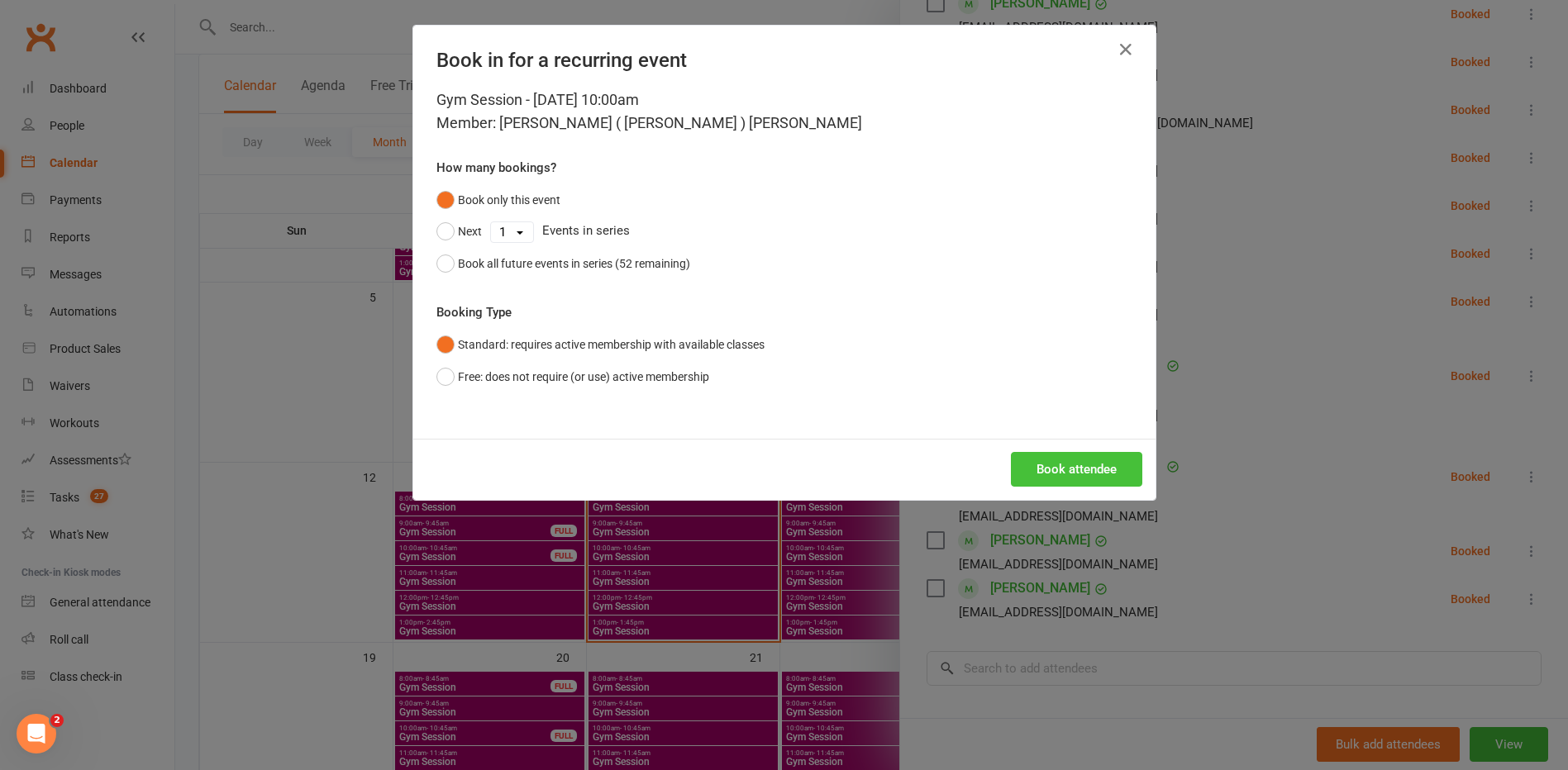
click at [1014, 456] on button "Book attendee" at bounding box center [1076, 469] width 132 height 34
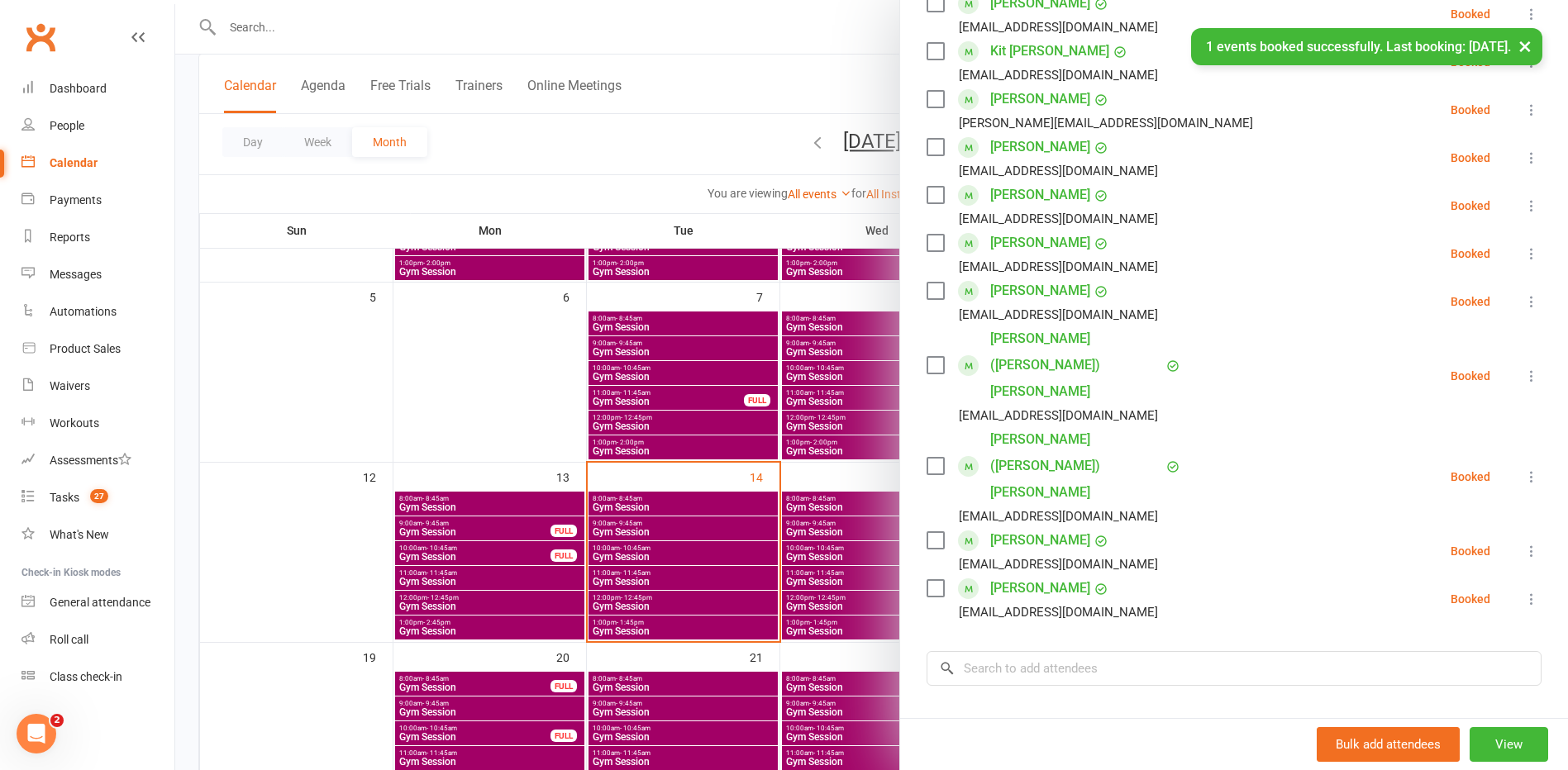
click at [831, 479] on div at bounding box center [871, 385] width 1392 height 770
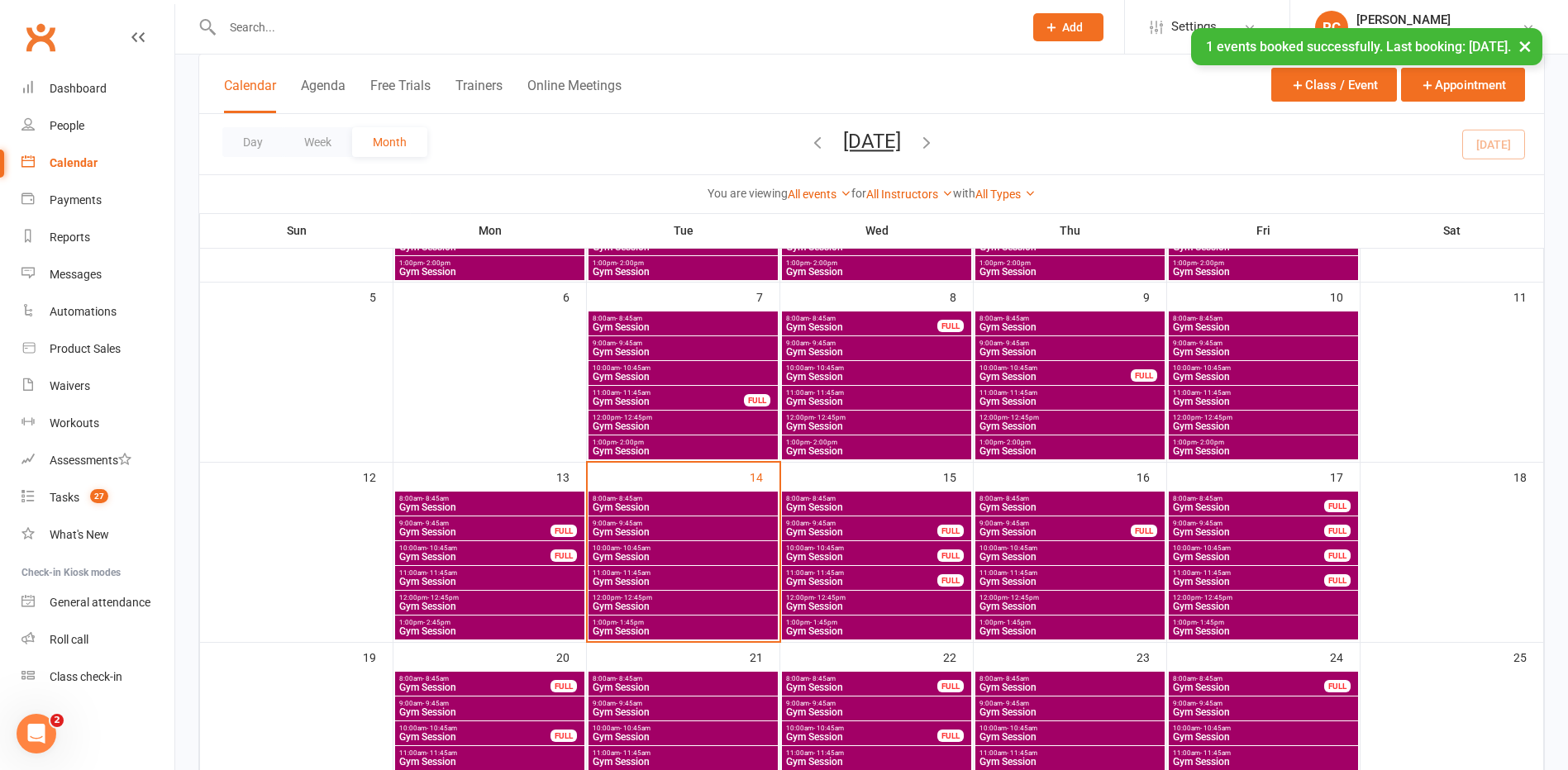
click at [1288, 558] on span "Gym Session" at bounding box center [1249, 557] width 153 height 10
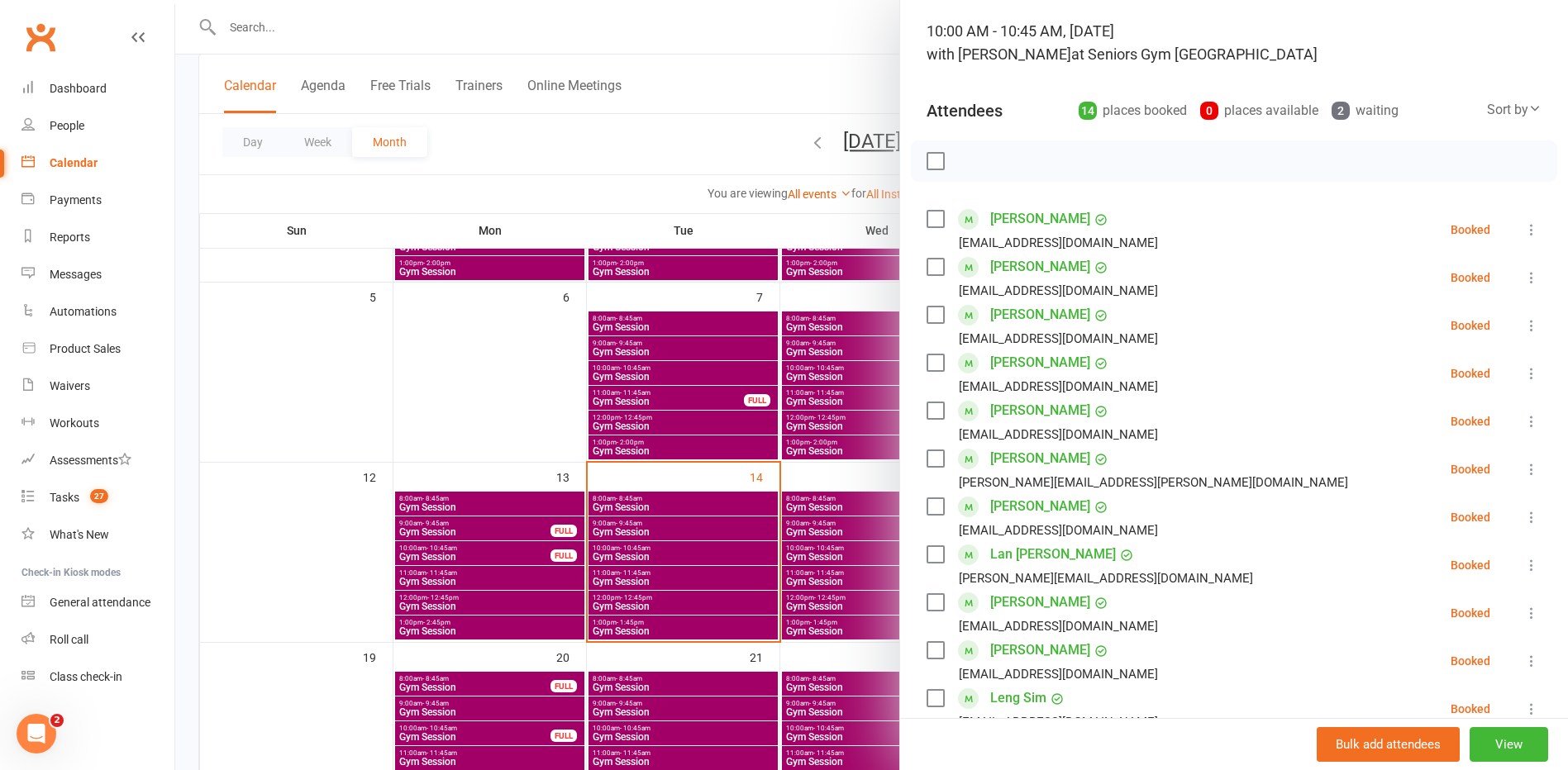
scroll to position [0, 0]
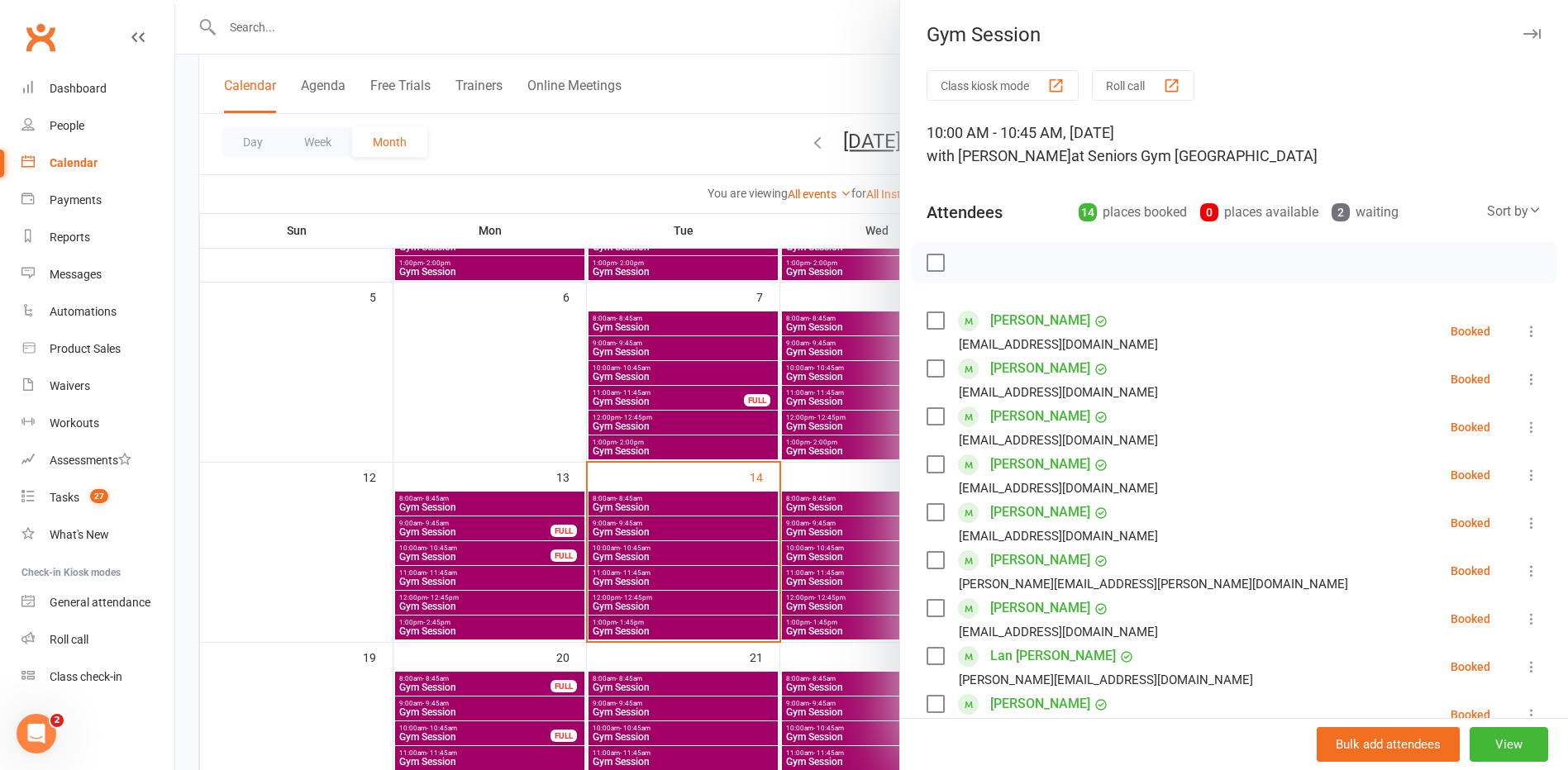
click at [797, 564] on div at bounding box center [871, 385] width 1392 height 770
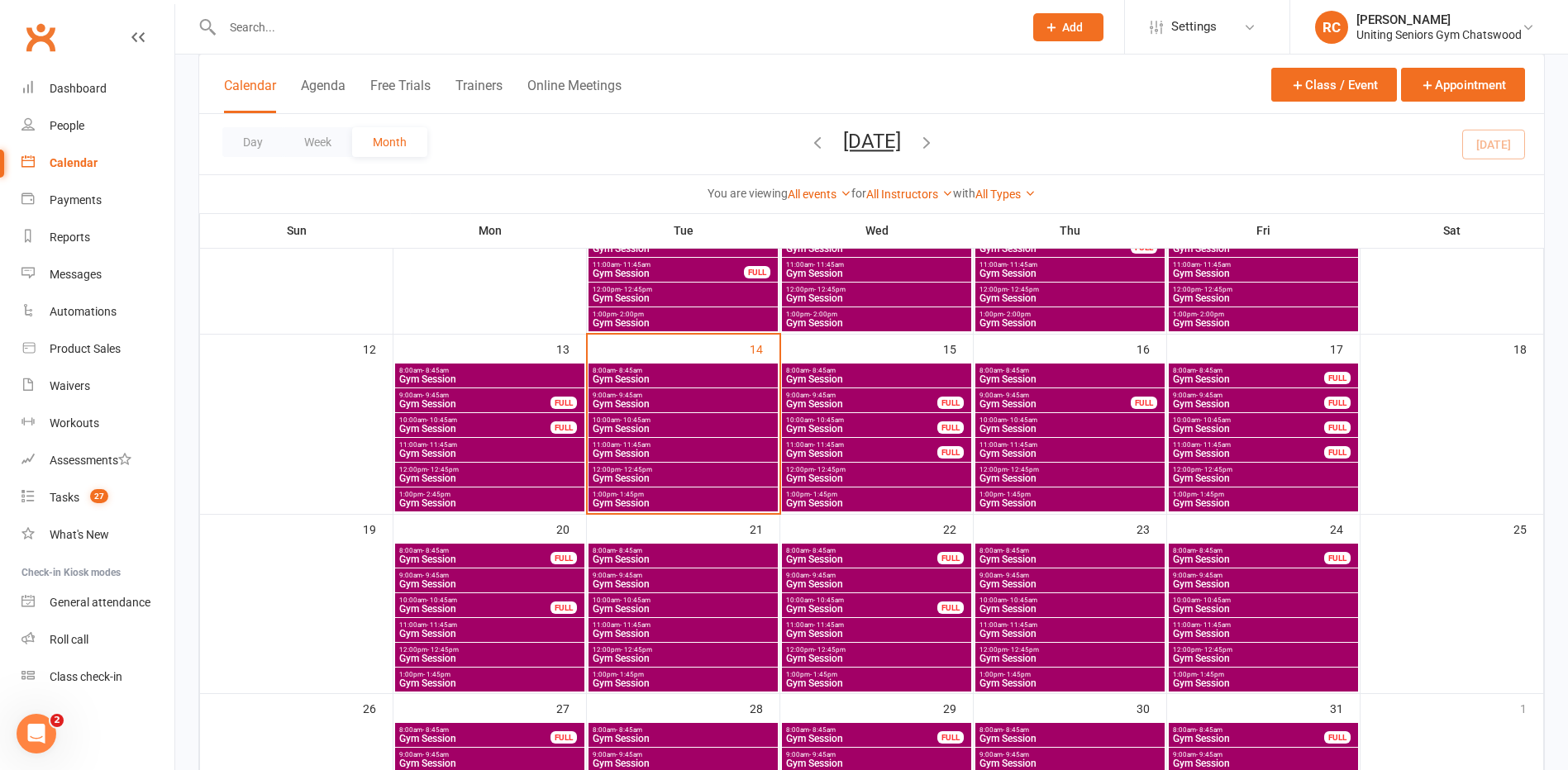
scroll to position [413, 0]
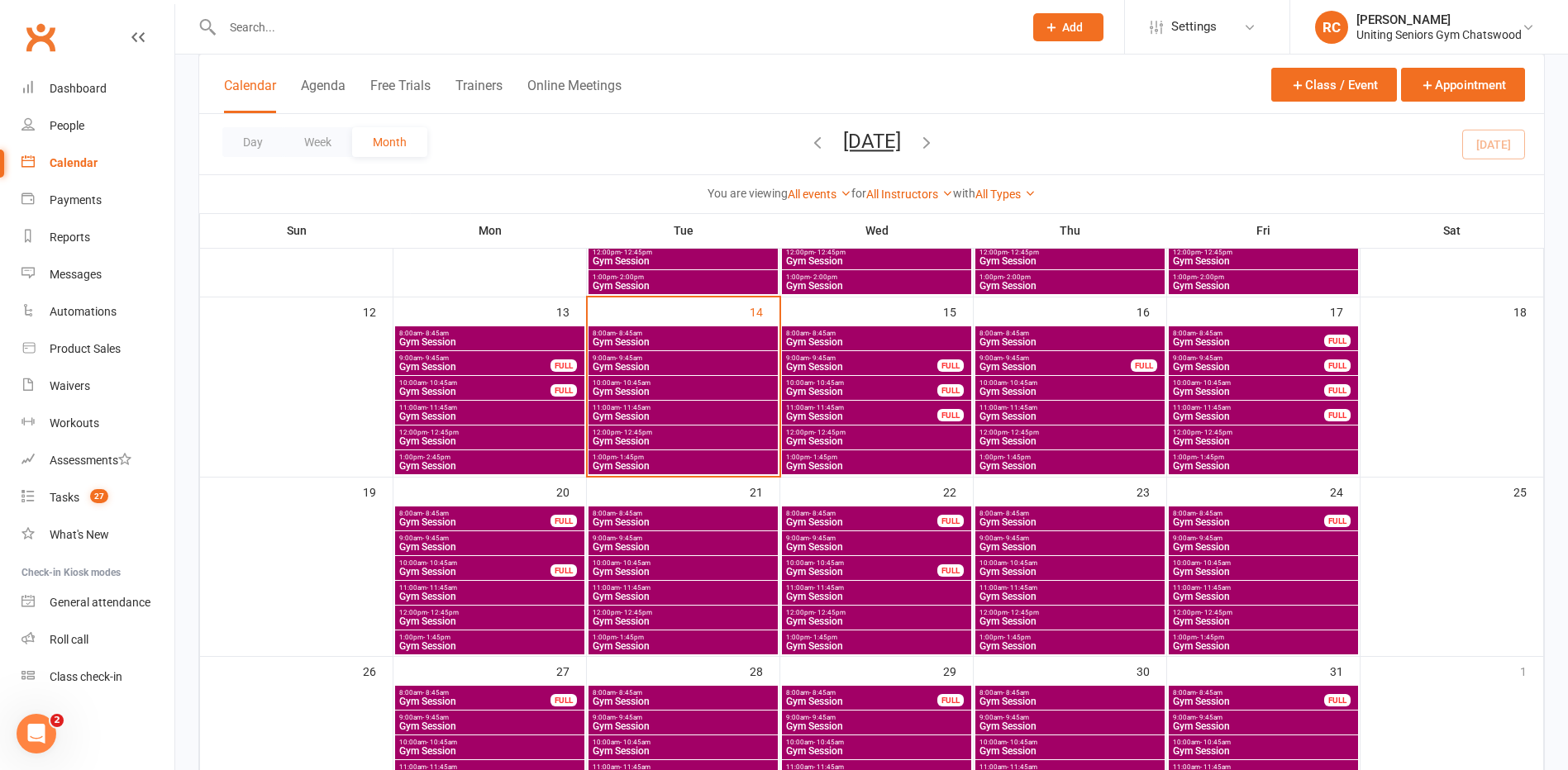
click at [297, 28] on input "text" at bounding box center [614, 27] width 794 height 23
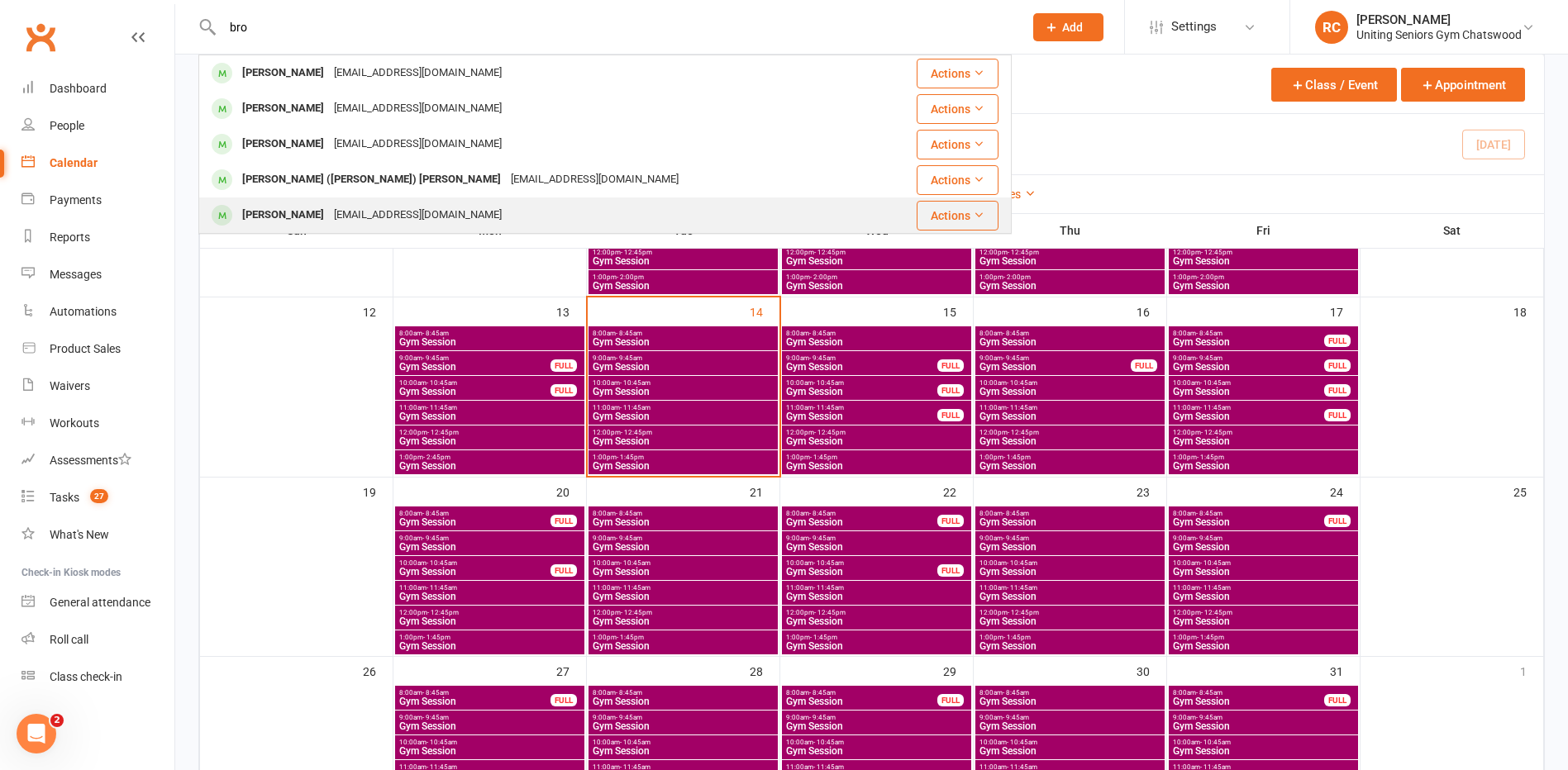
type input "bro"
click at [299, 224] on div "[PERSON_NAME]" at bounding box center [282, 215] width 92 height 24
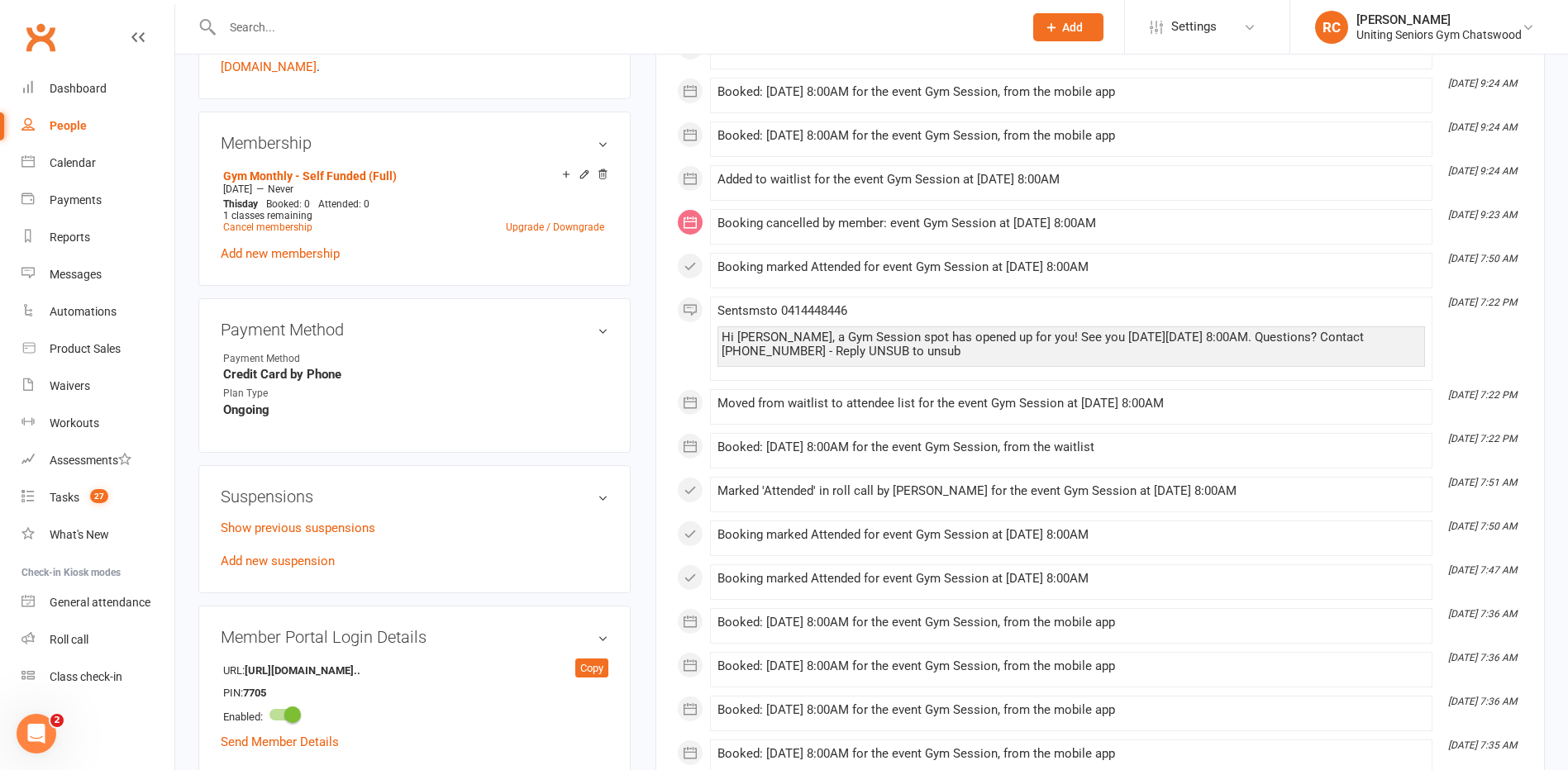
scroll to position [744, 0]
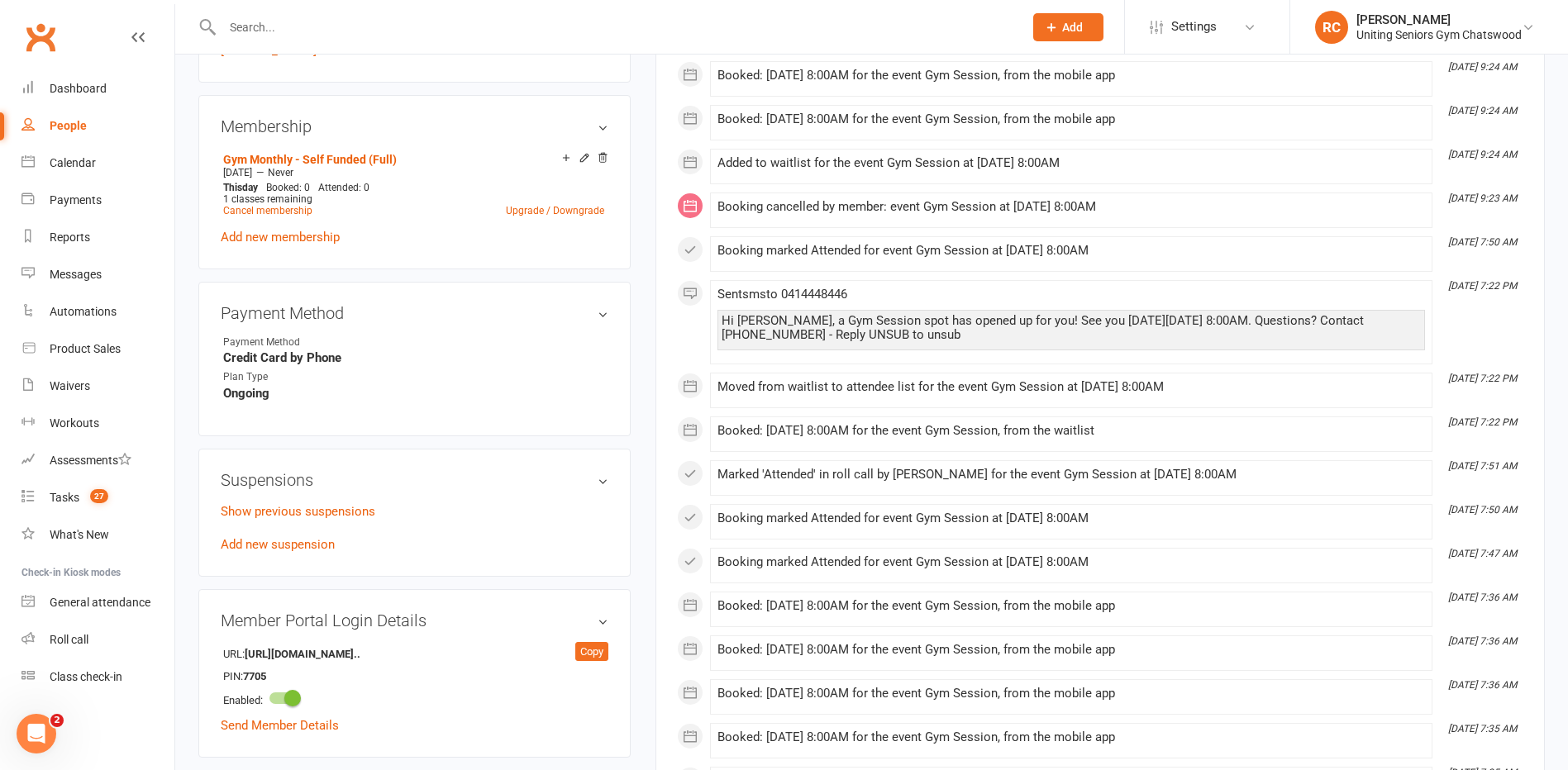
click at [408, 10] on div at bounding box center [604, 27] width 813 height 53
click at [406, 22] on input "text" at bounding box center [614, 27] width 794 height 23
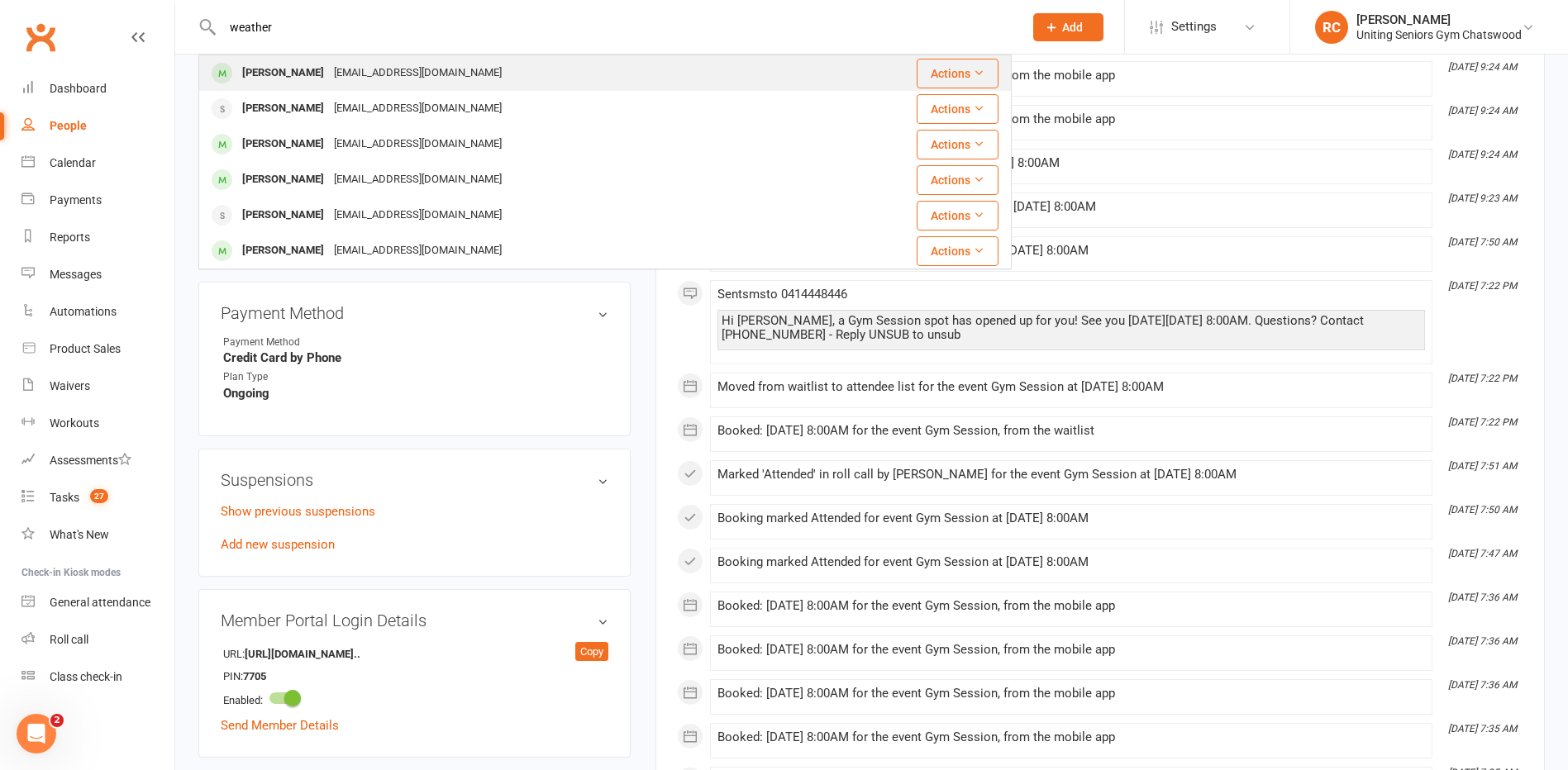
type input "weather"
click at [280, 78] on div "[PERSON_NAME]" at bounding box center [282, 73] width 92 height 24
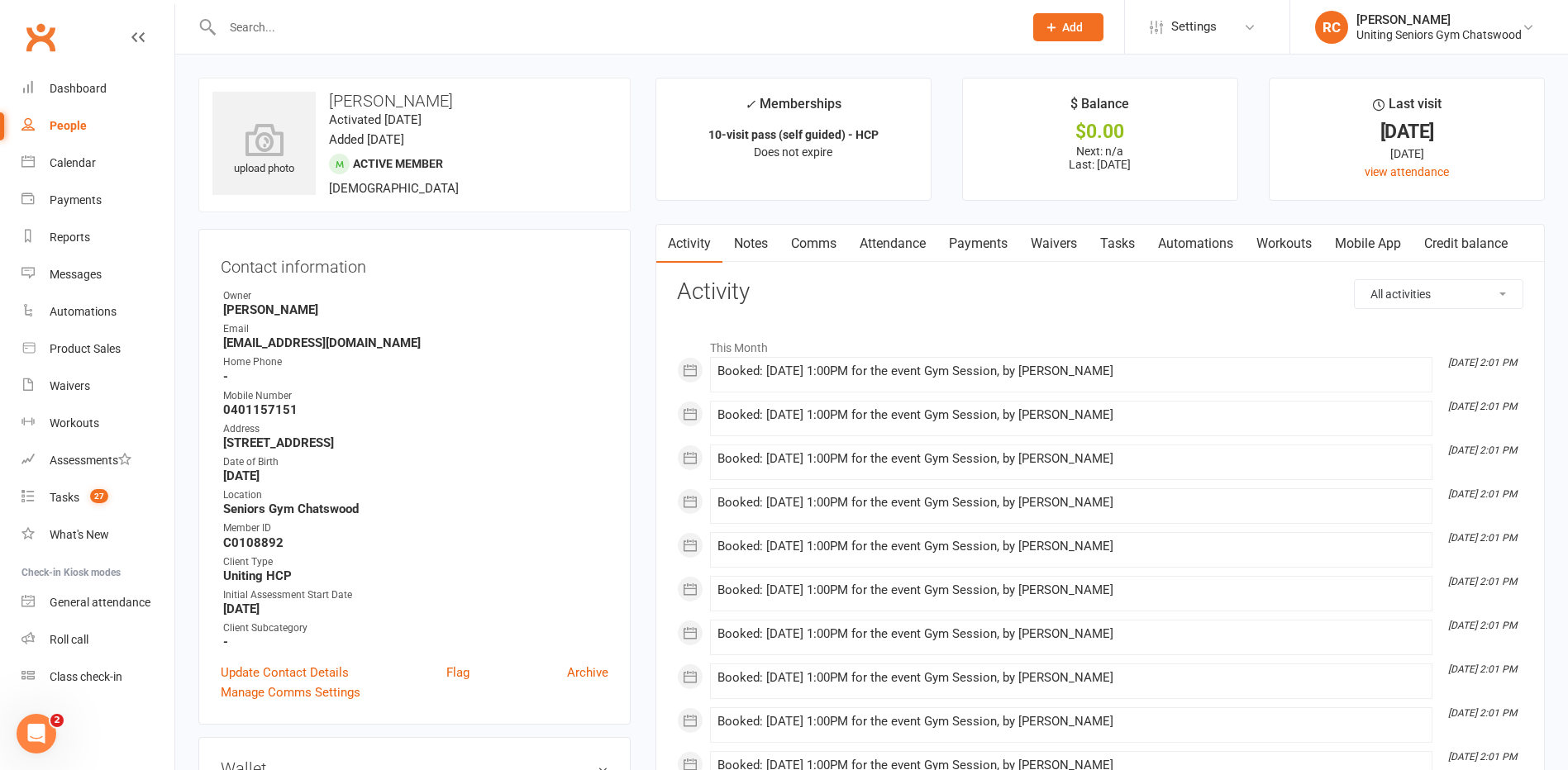
click at [1340, 245] on link "Mobile App" at bounding box center [1367, 244] width 90 height 38
